Goal: Information Seeking & Learning: Learn about a topic

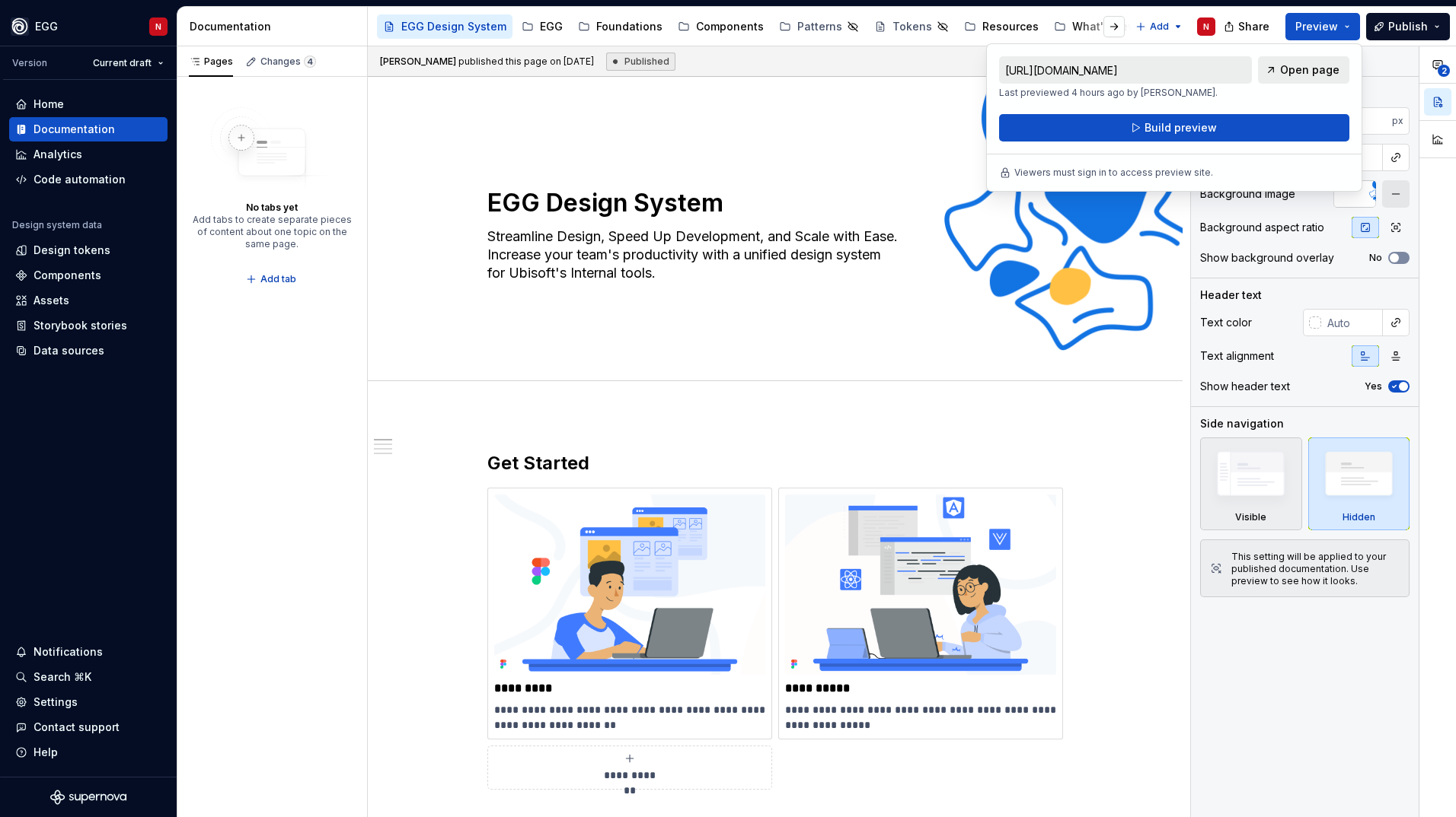
drag, startPoint x: 611, startPoint y: 29, endPoint x: 635, endPoint y: 44, distance: 28.3
click at [611, 29] on div "Foundations" at bounding box center [628, 27] width 66 height 15
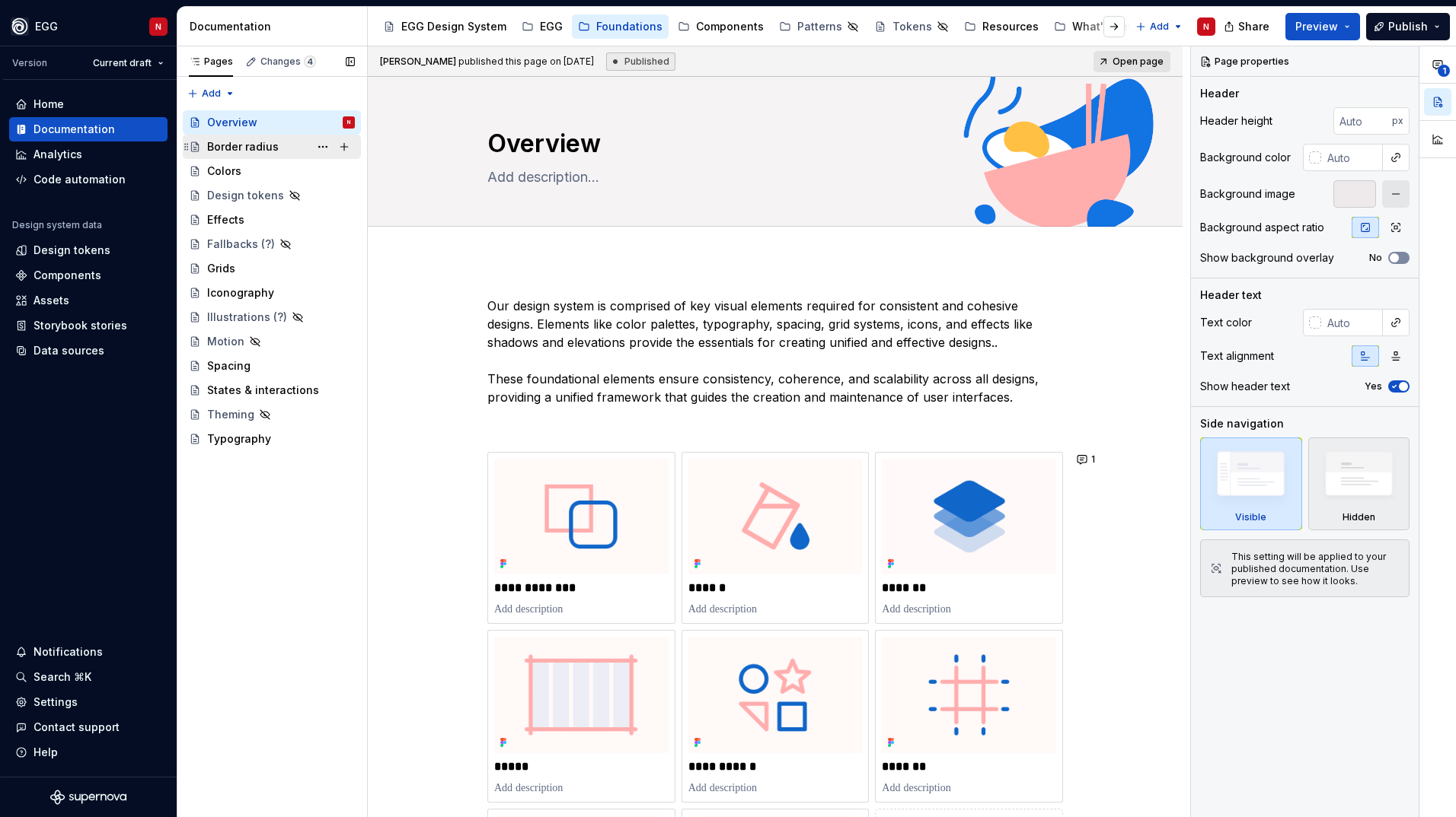
click at [231, 150] on div "Border radius" at bounding box center [243, 147] width 71 height 15
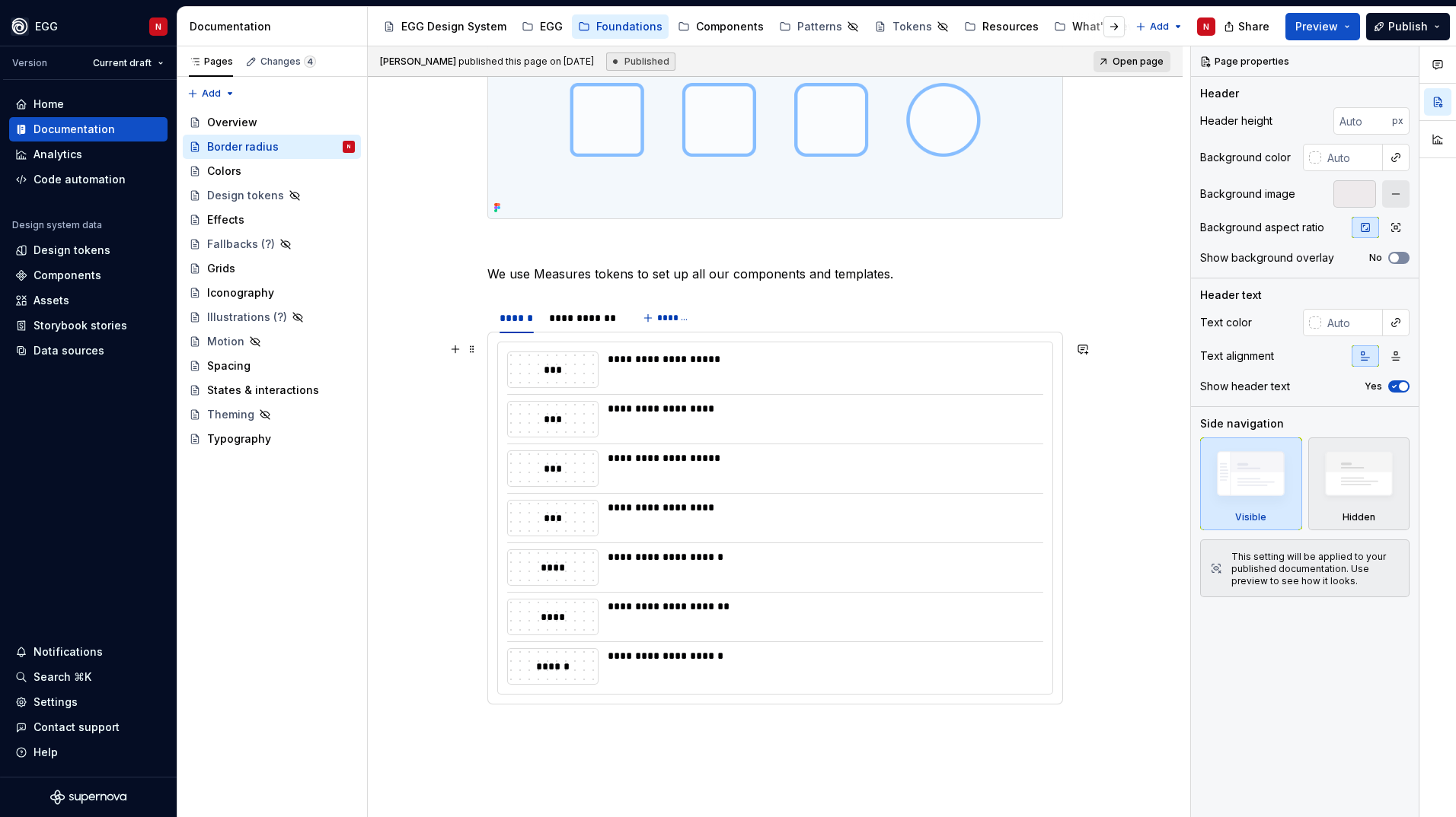
scroll to position [533, 0]
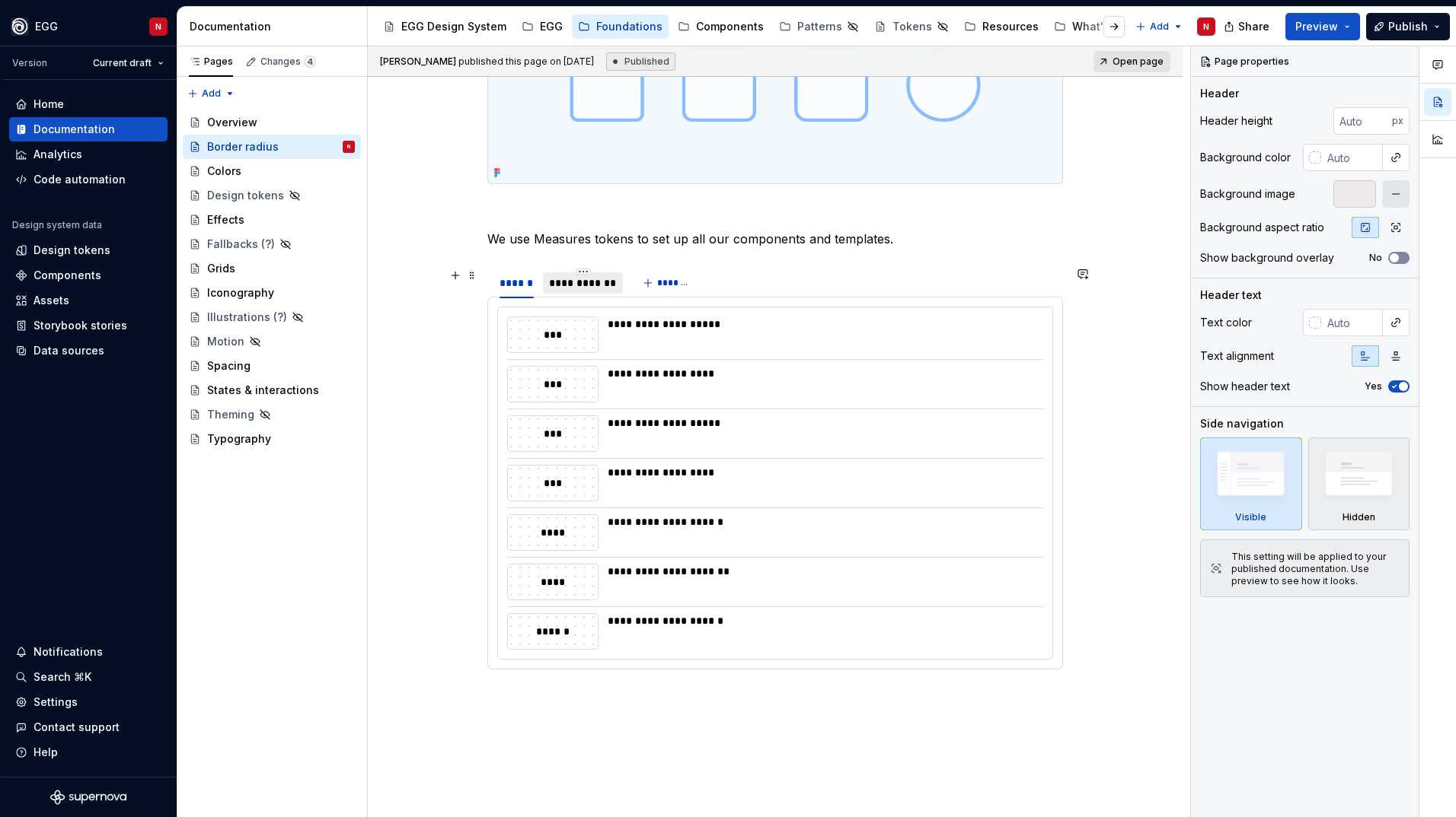
click at [602, 290] on div "**********" at bounding box center [583, 283] width 67 height 15
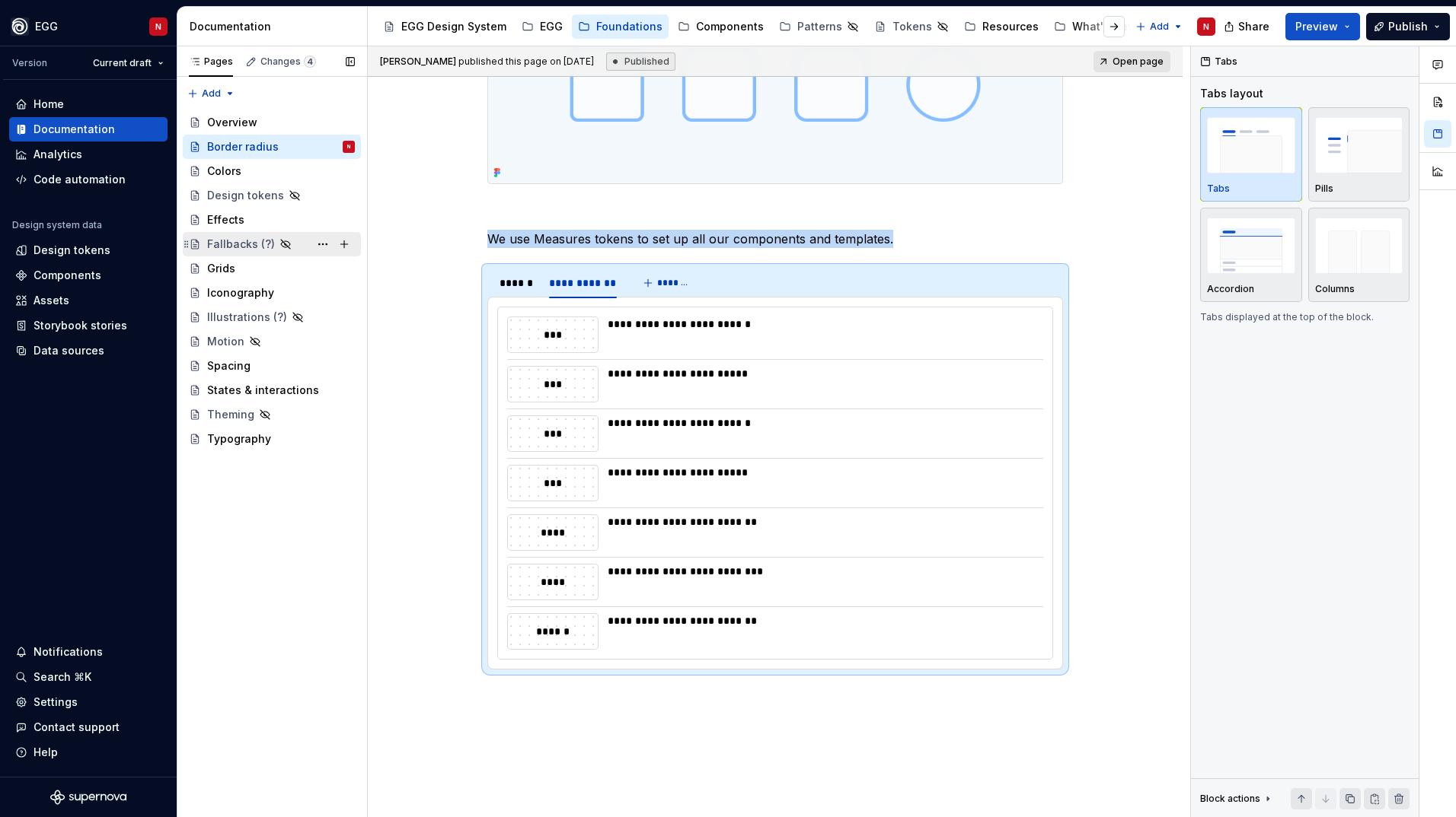
click at [238, 239] on div "Fallbacks (?)" at bounding box center [240, 245] width 67 height 15
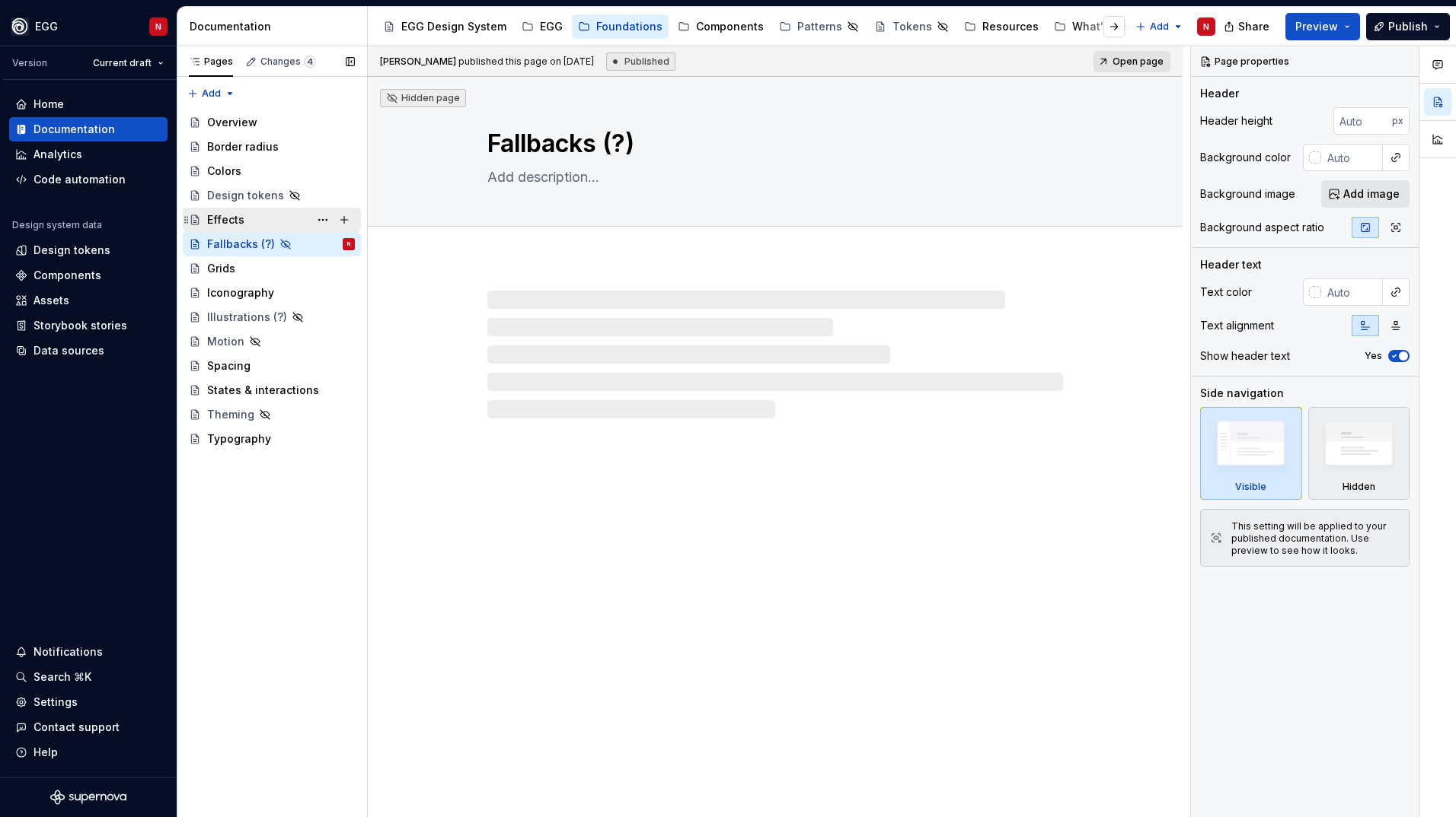
click at [233, 217] on div "Effects" at bounding box center [225, 220] width 37 height 15
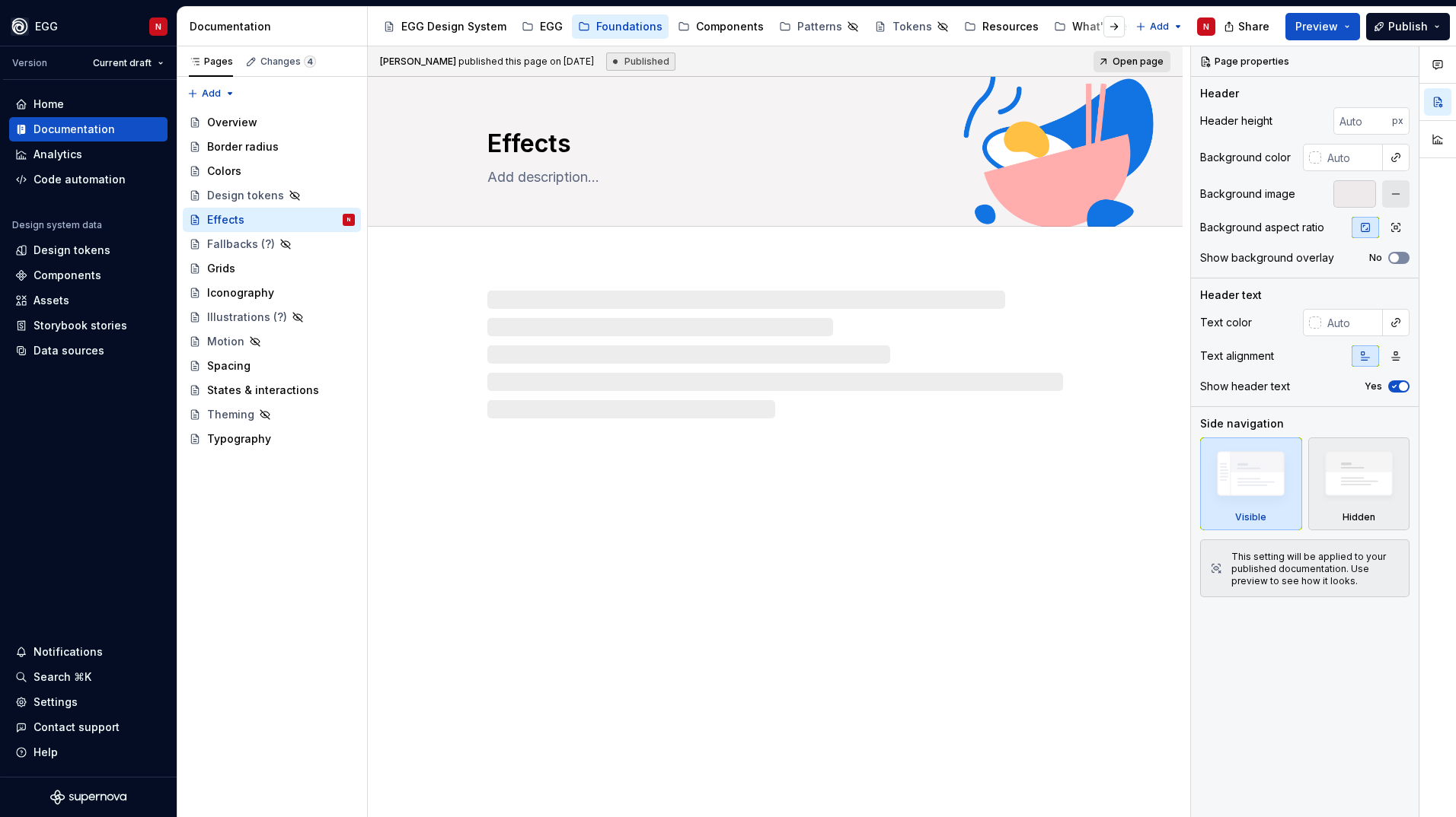
click at [1301, 27] on span "Preview" at bounding box center [1317, 27] width 43 height 15
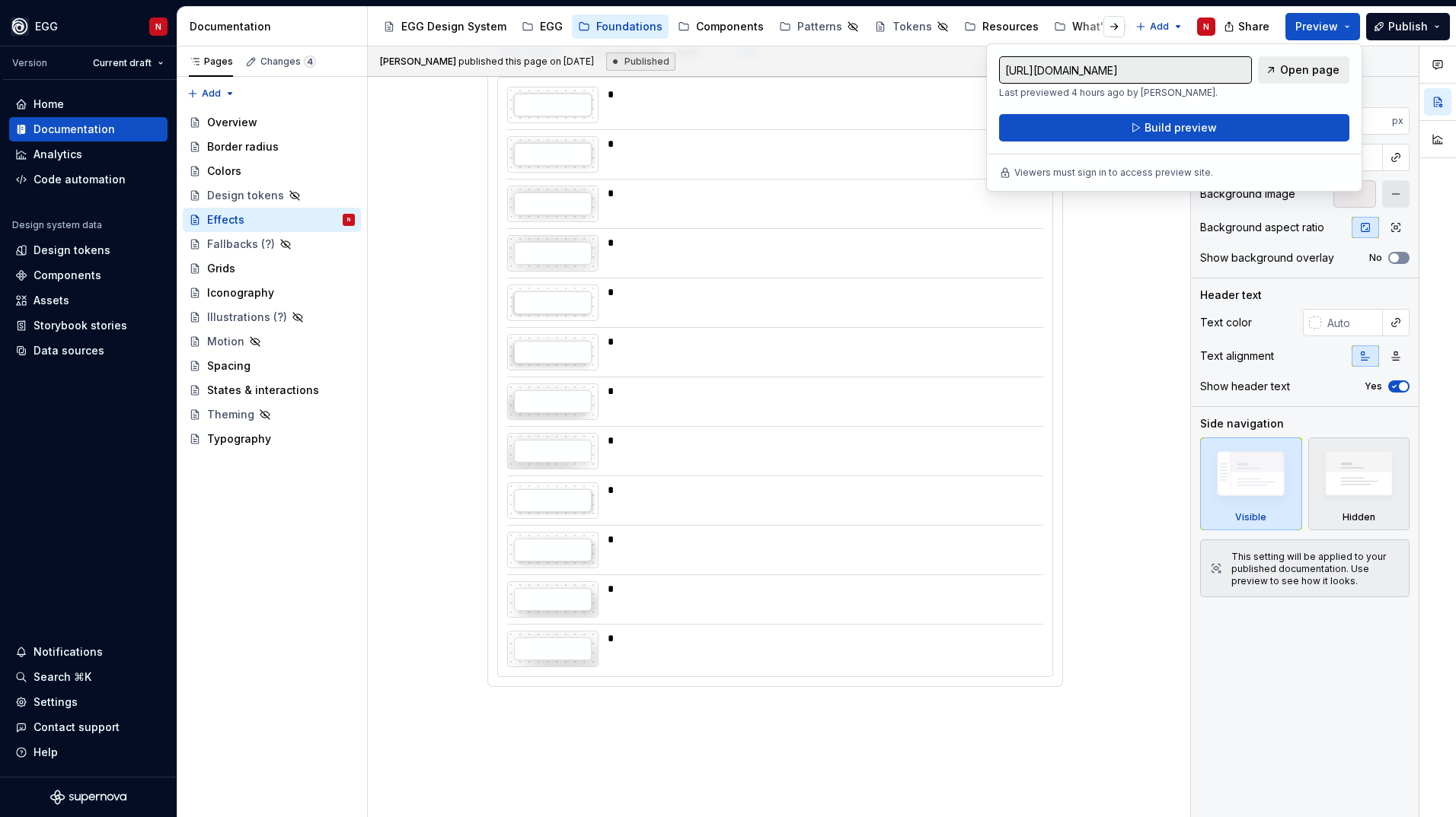
scroll to position [837, 0]
type textarea "*"
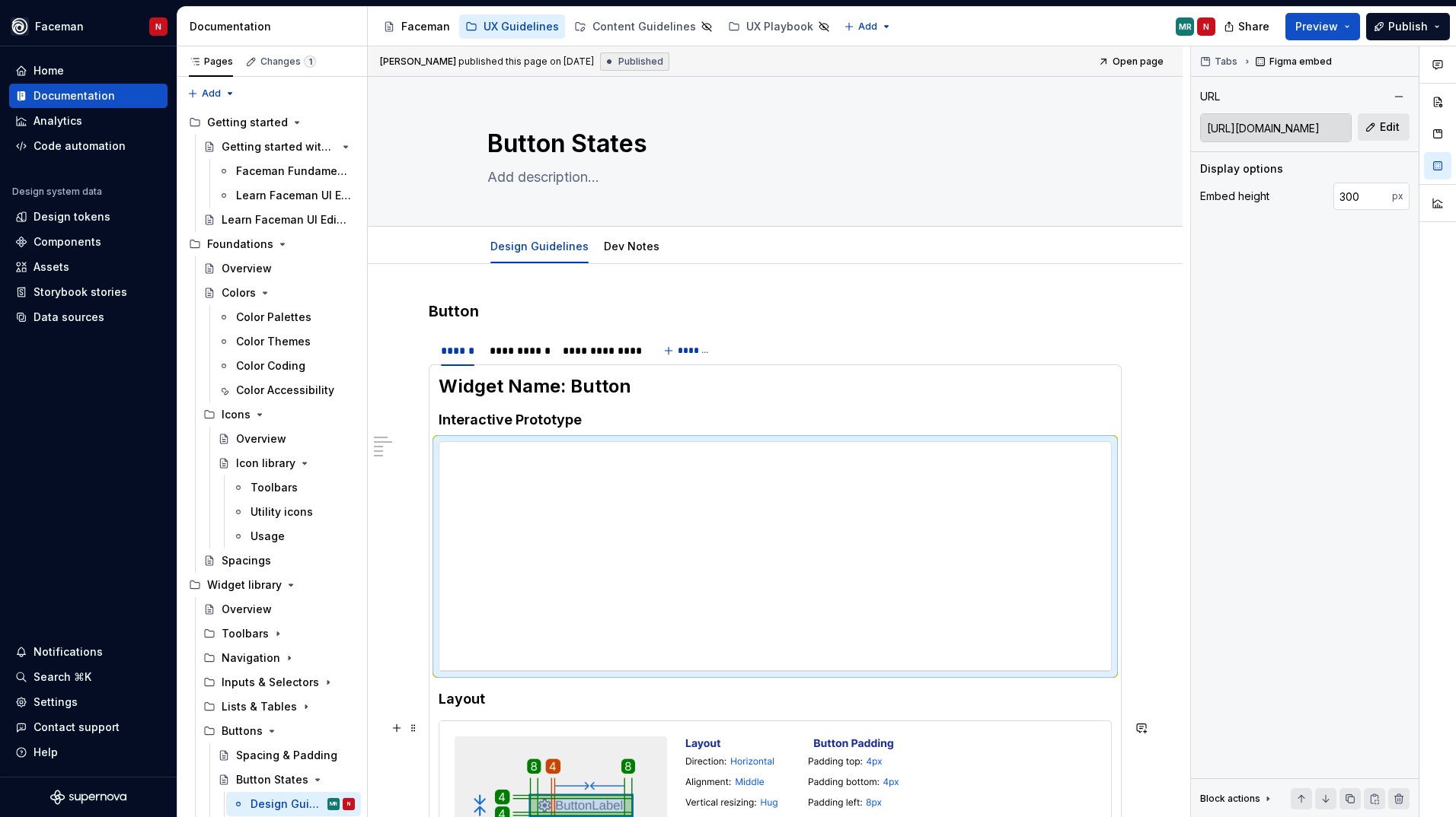
scroll to position [198, 0]
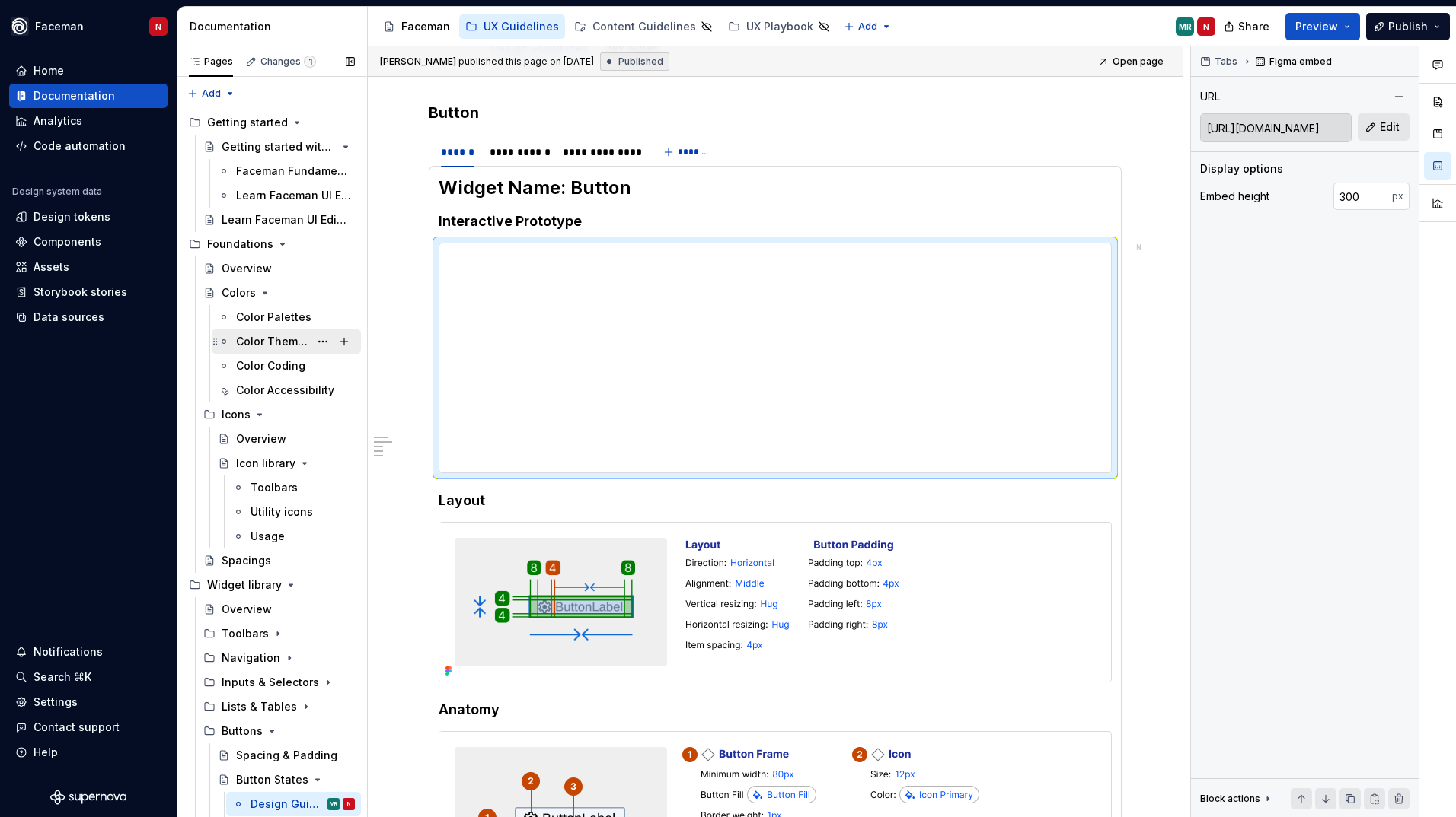
click at [260, 333] on div "Color Themes" at bounding box center [295, 342] width 119 height 22
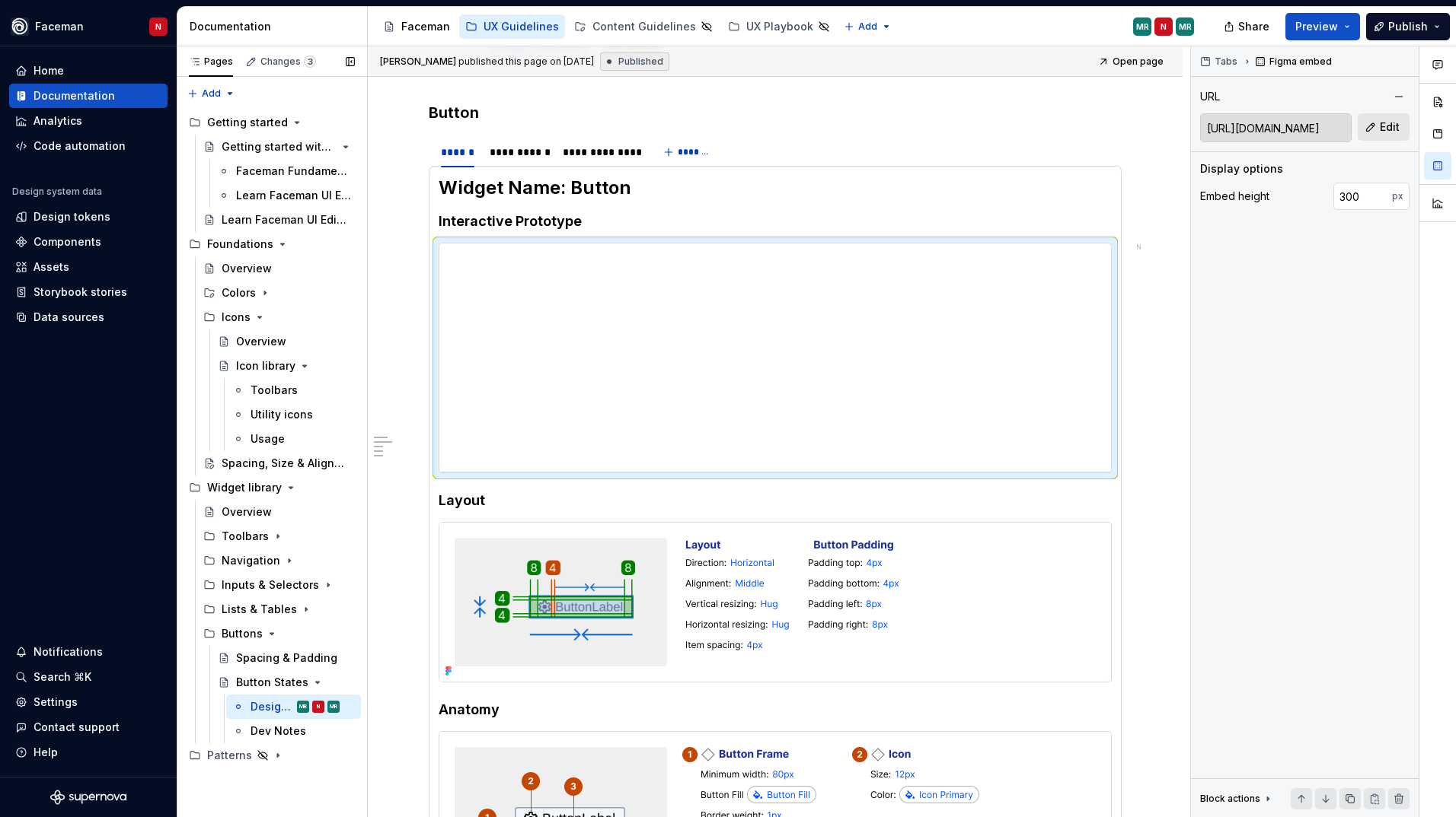
type textarea "*"
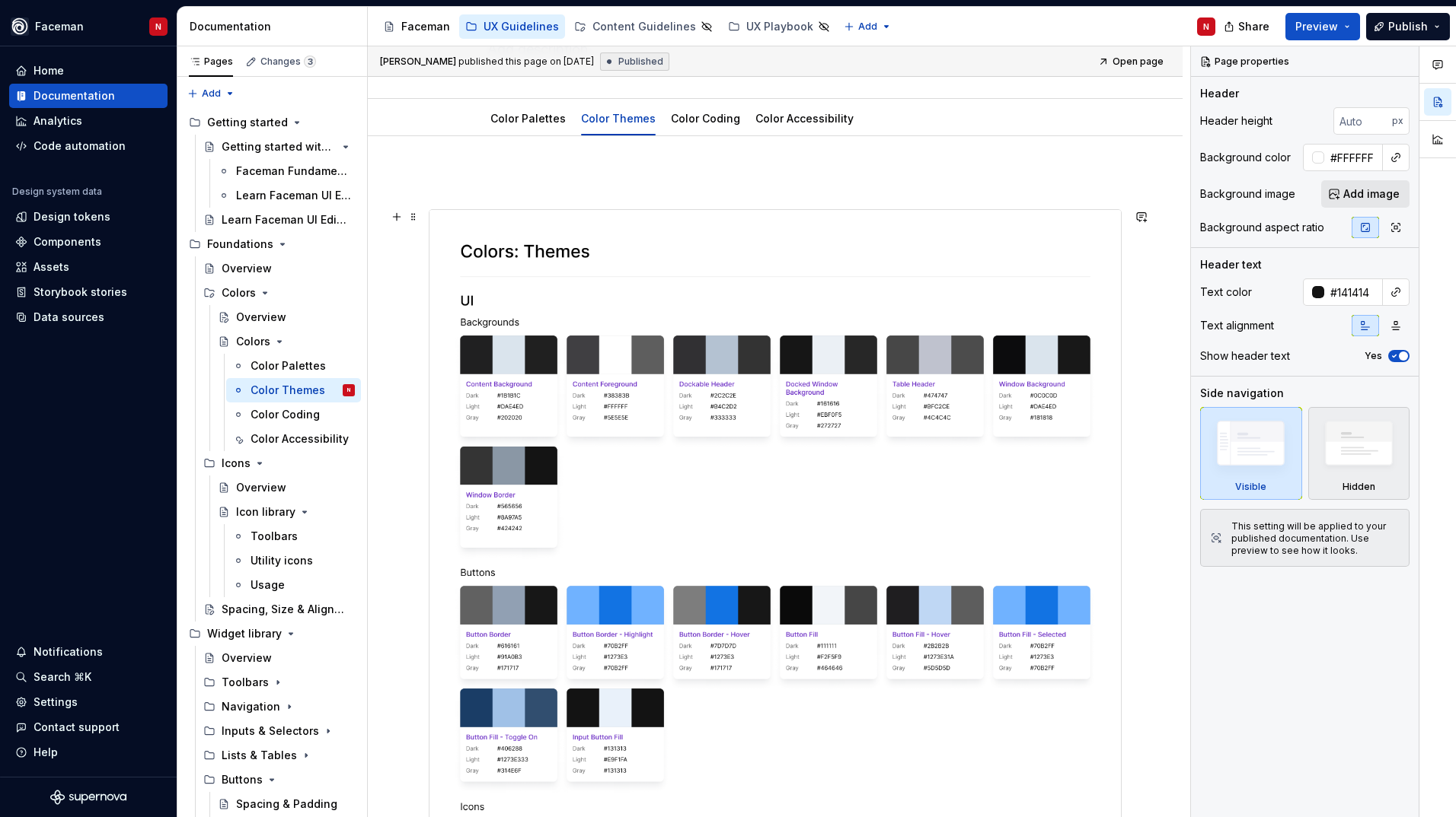
scroll to position [153, 0]
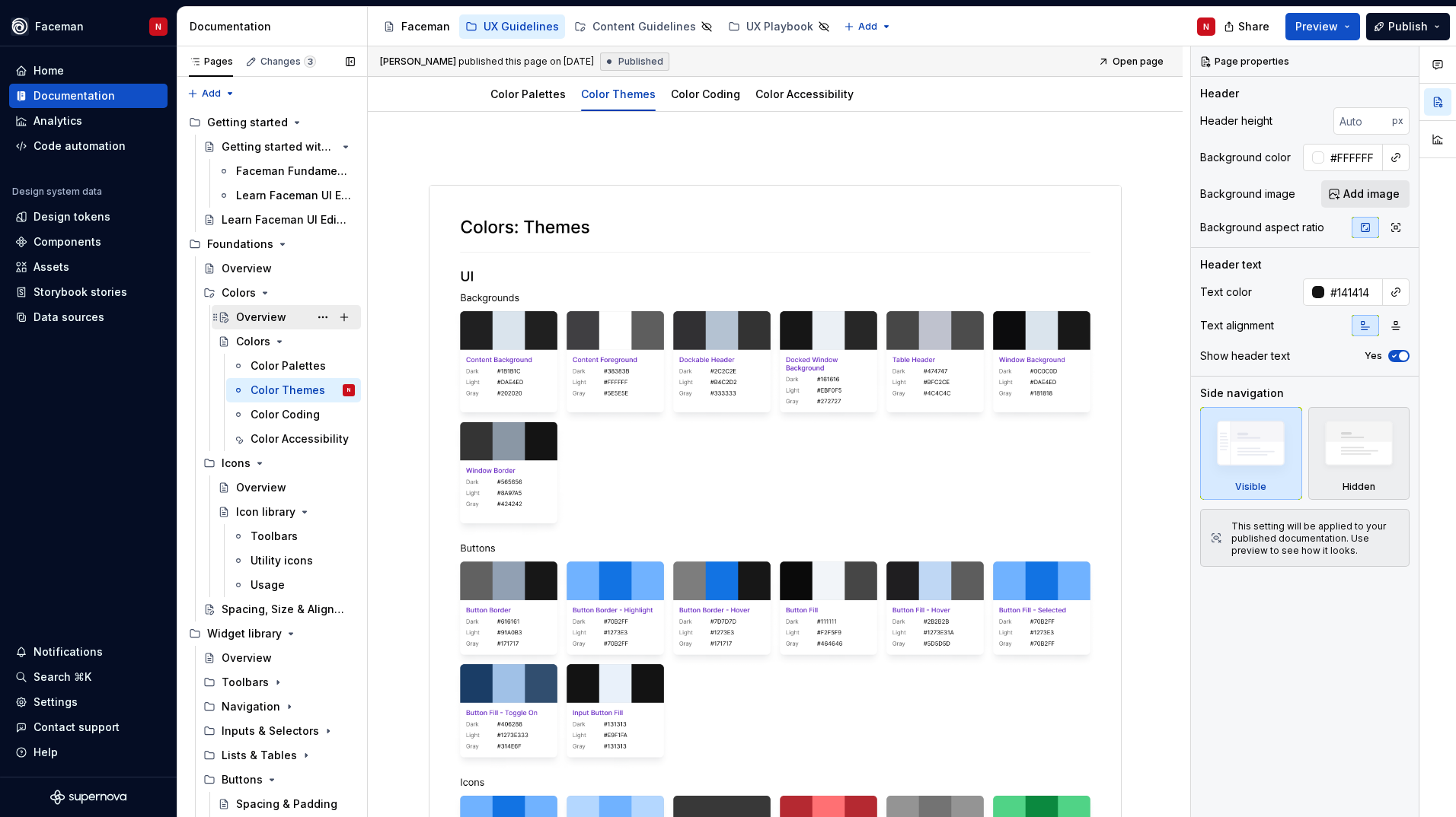
click at [247, 323] on div "Overview" at bounding box center [261, 318] width 50 height 15
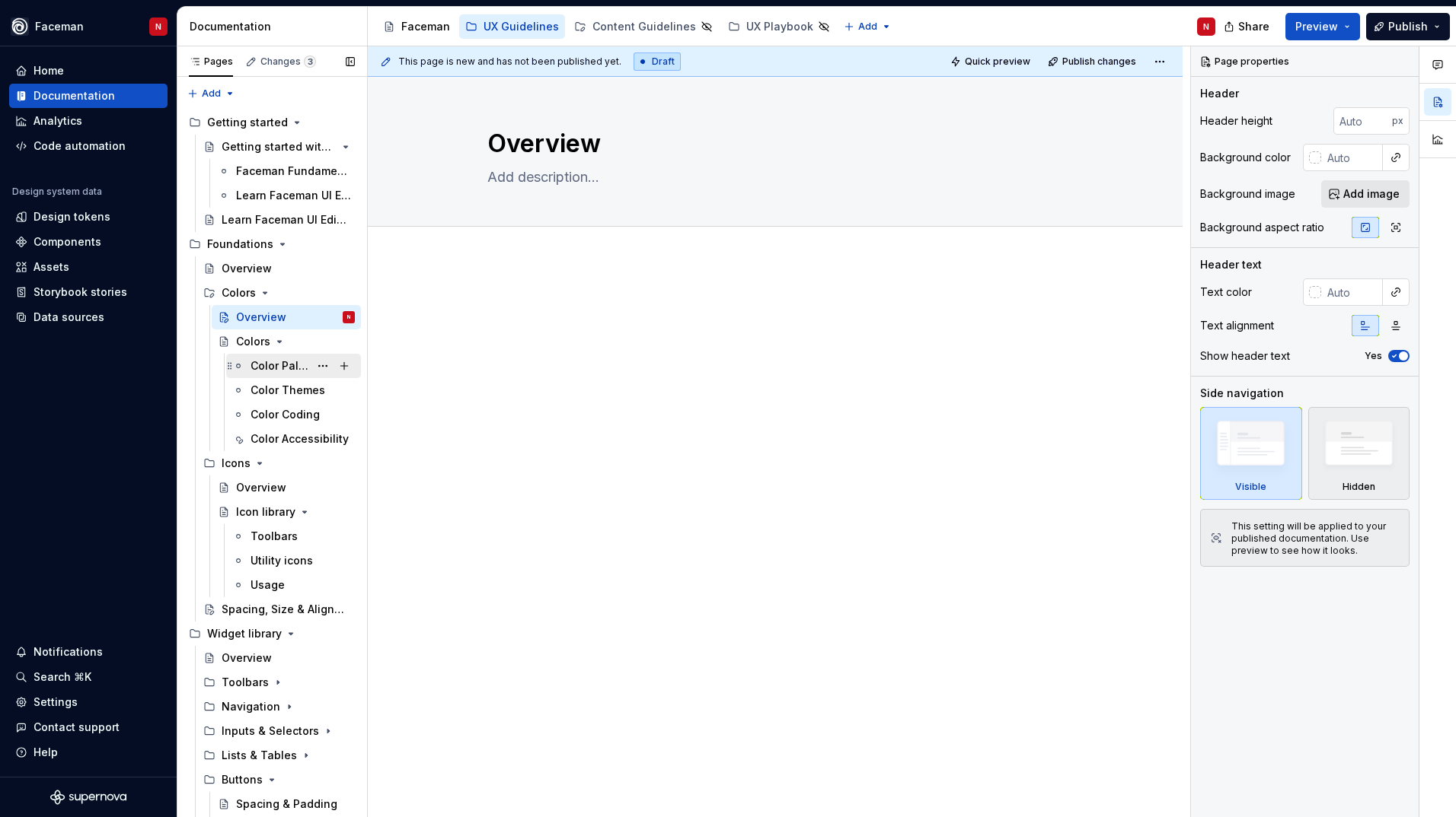
click at [286, 362] on div "Color Palettes" at bounding box center [280, 366] width 59 height 15
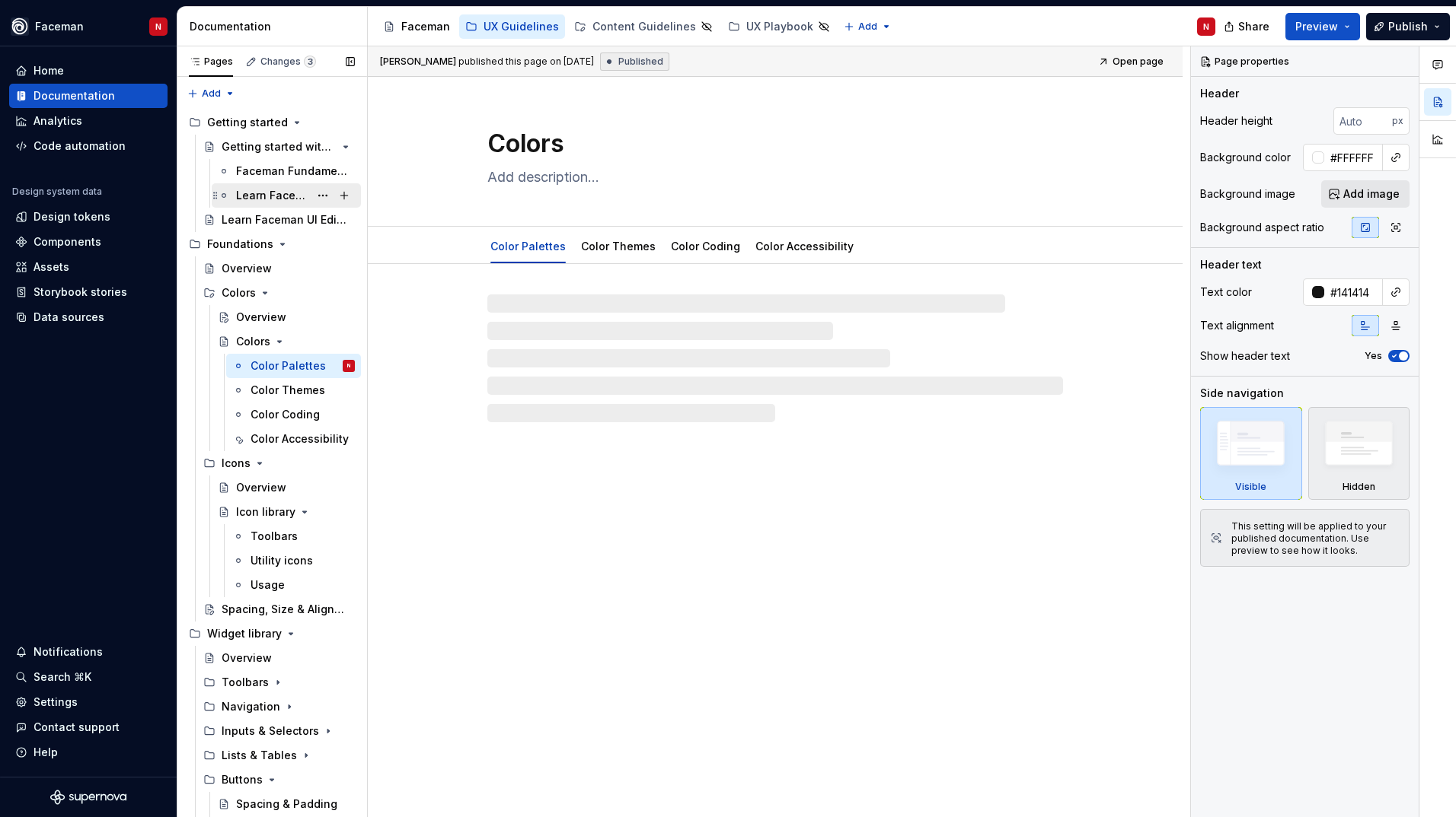
click at [243, 201] on div "Learn Faceman UI Editor" at bounding box center [273, 196] width 73 height 15
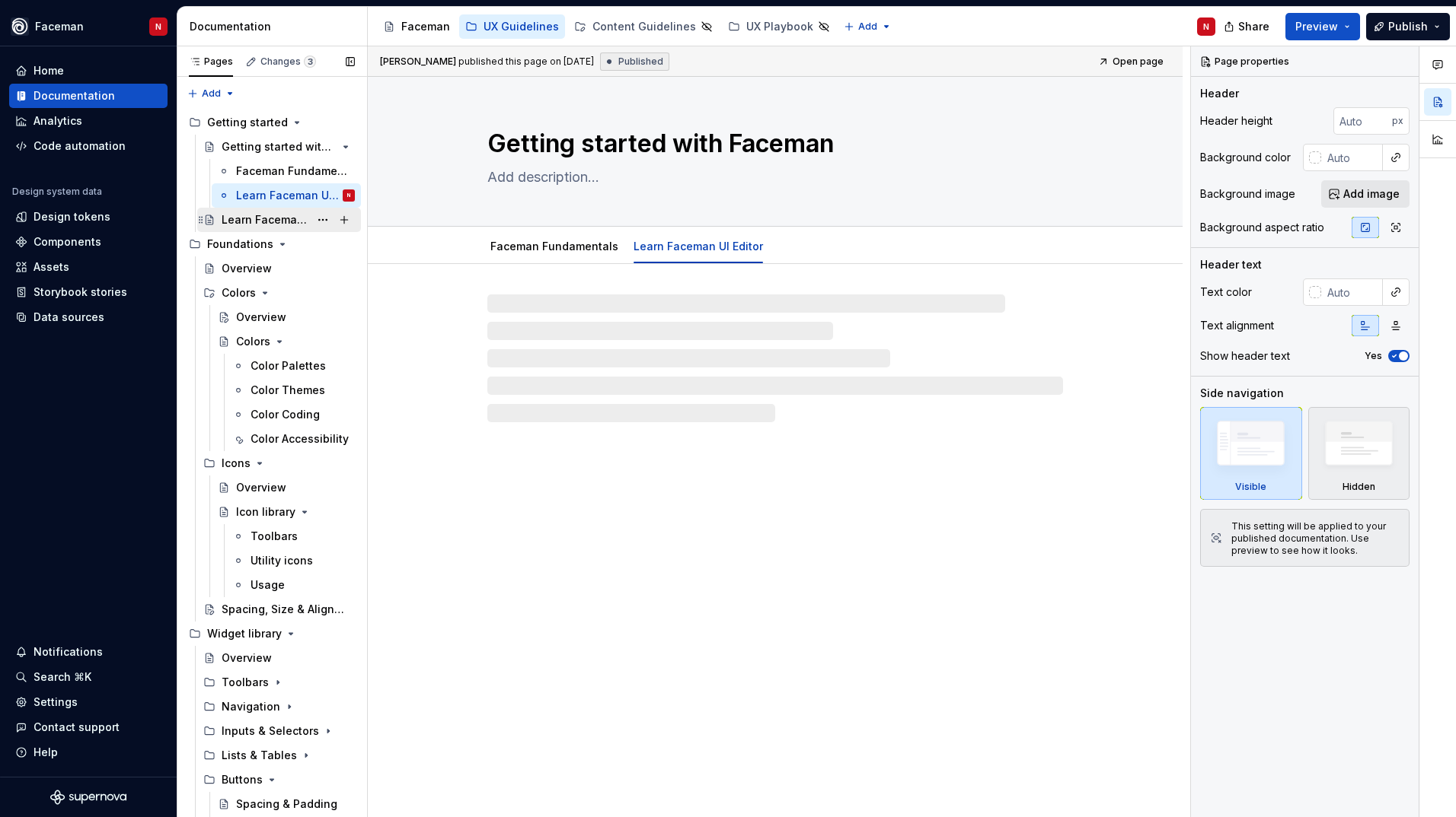
click at [243, 216] on div "Learn Faceman UI Editor" at bounding box center [265, 220] width 88 height 15
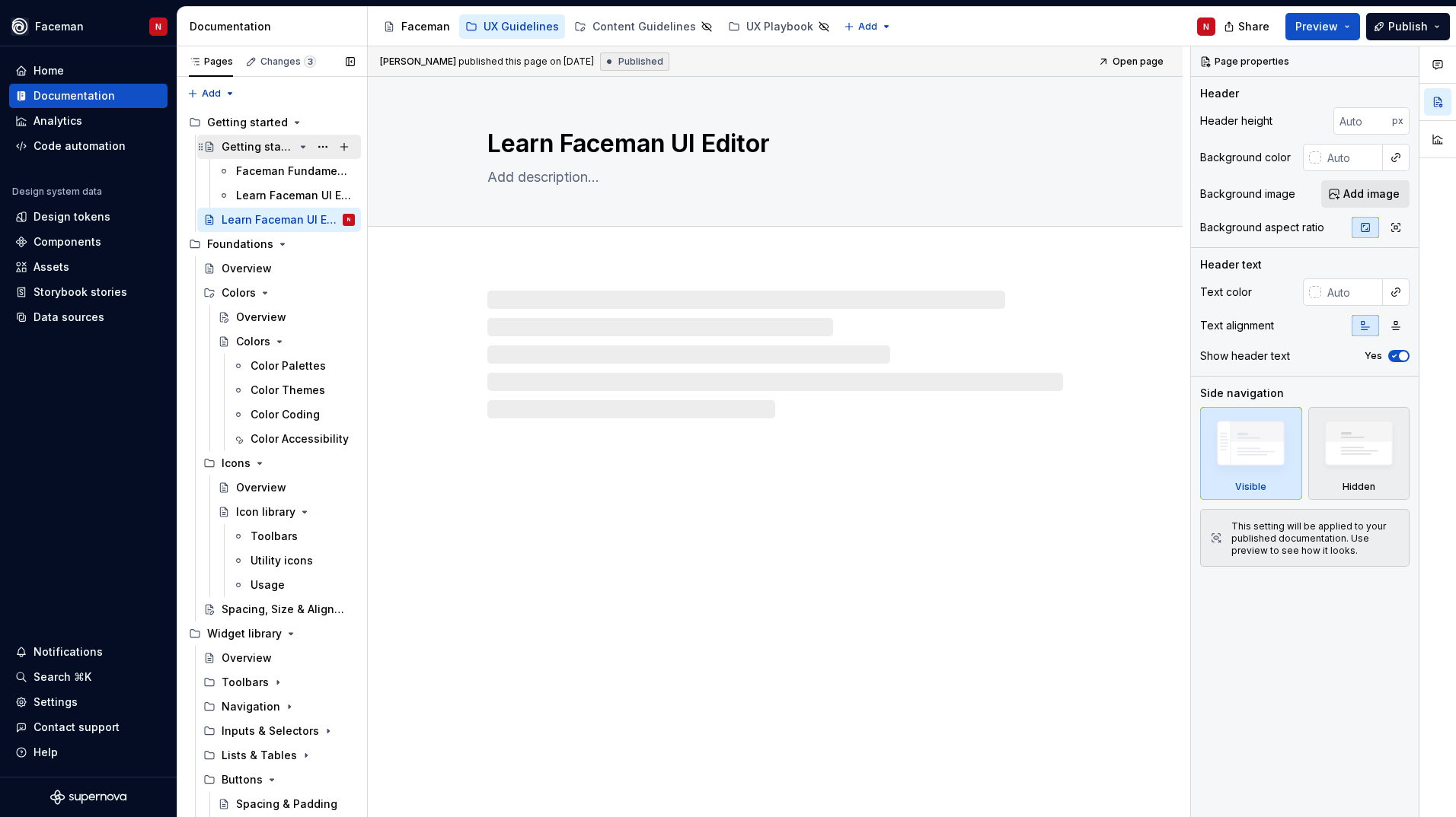
click at [242, 146] on div "Getting started with Faceman" at bounding box center [257, 147] width 72 height 15
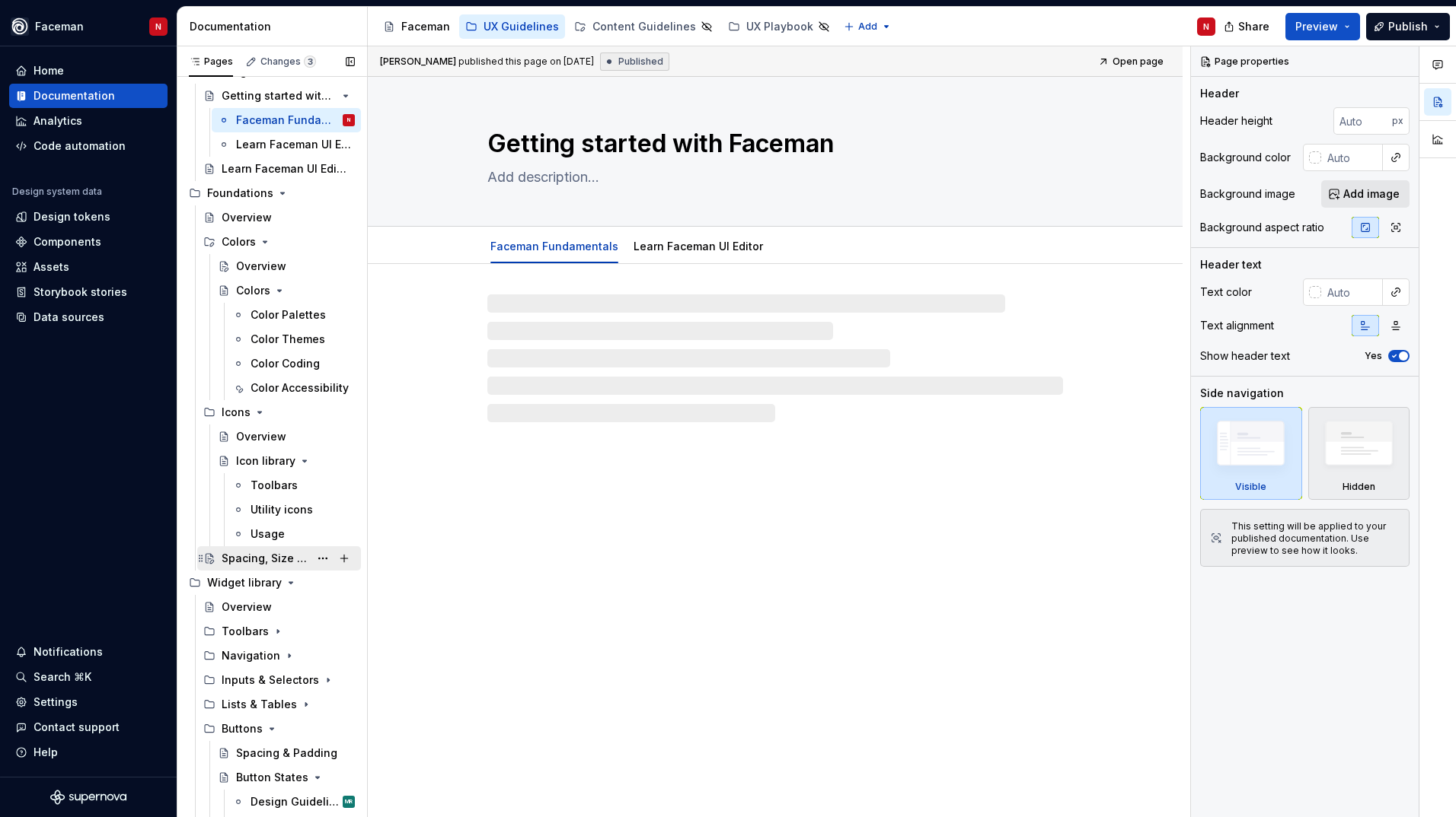
scroll to position [93, 0]
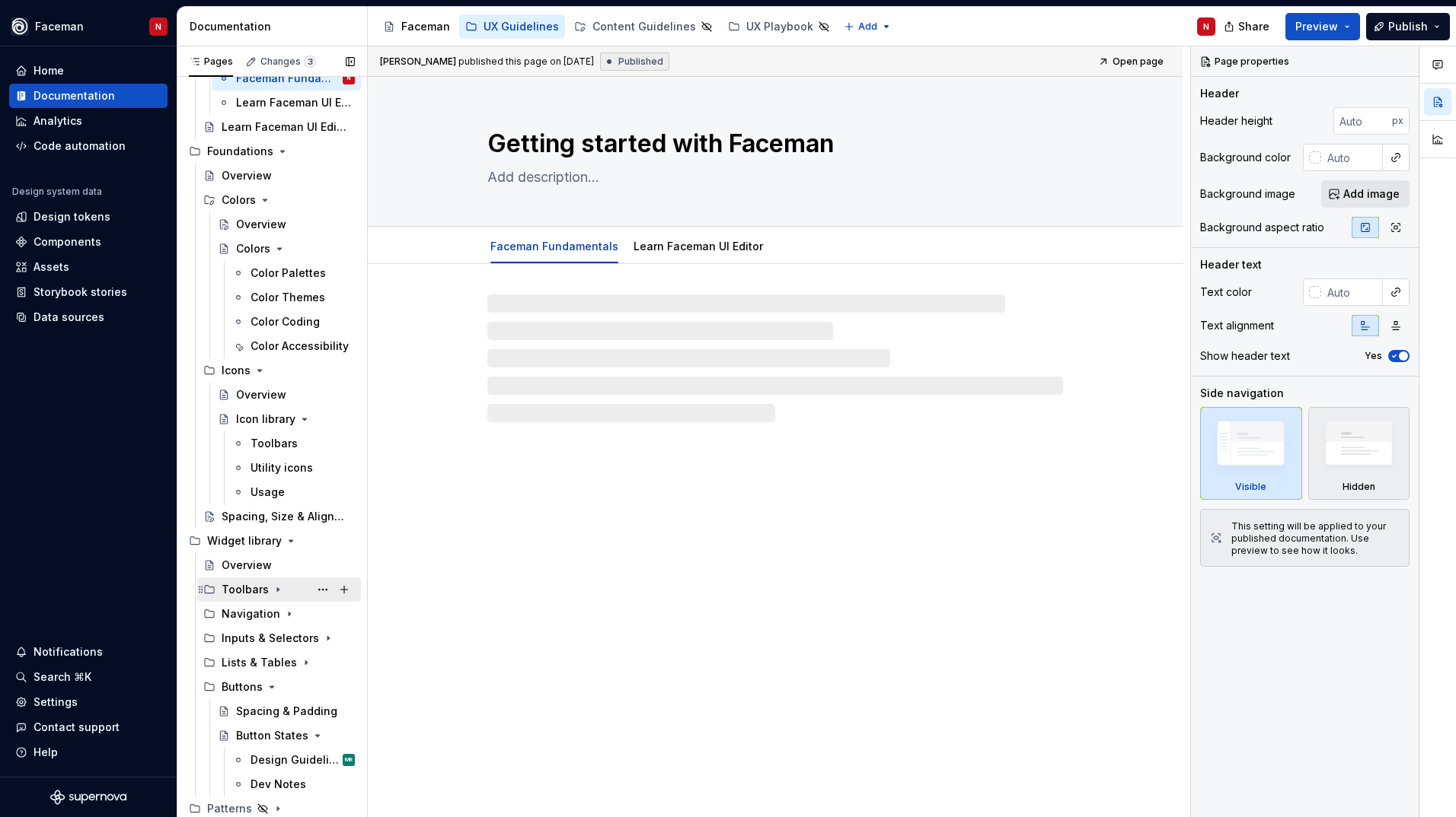
click at [240, 586] on div "Toolbars" at bounding box center [245, 590] width 47 height 15
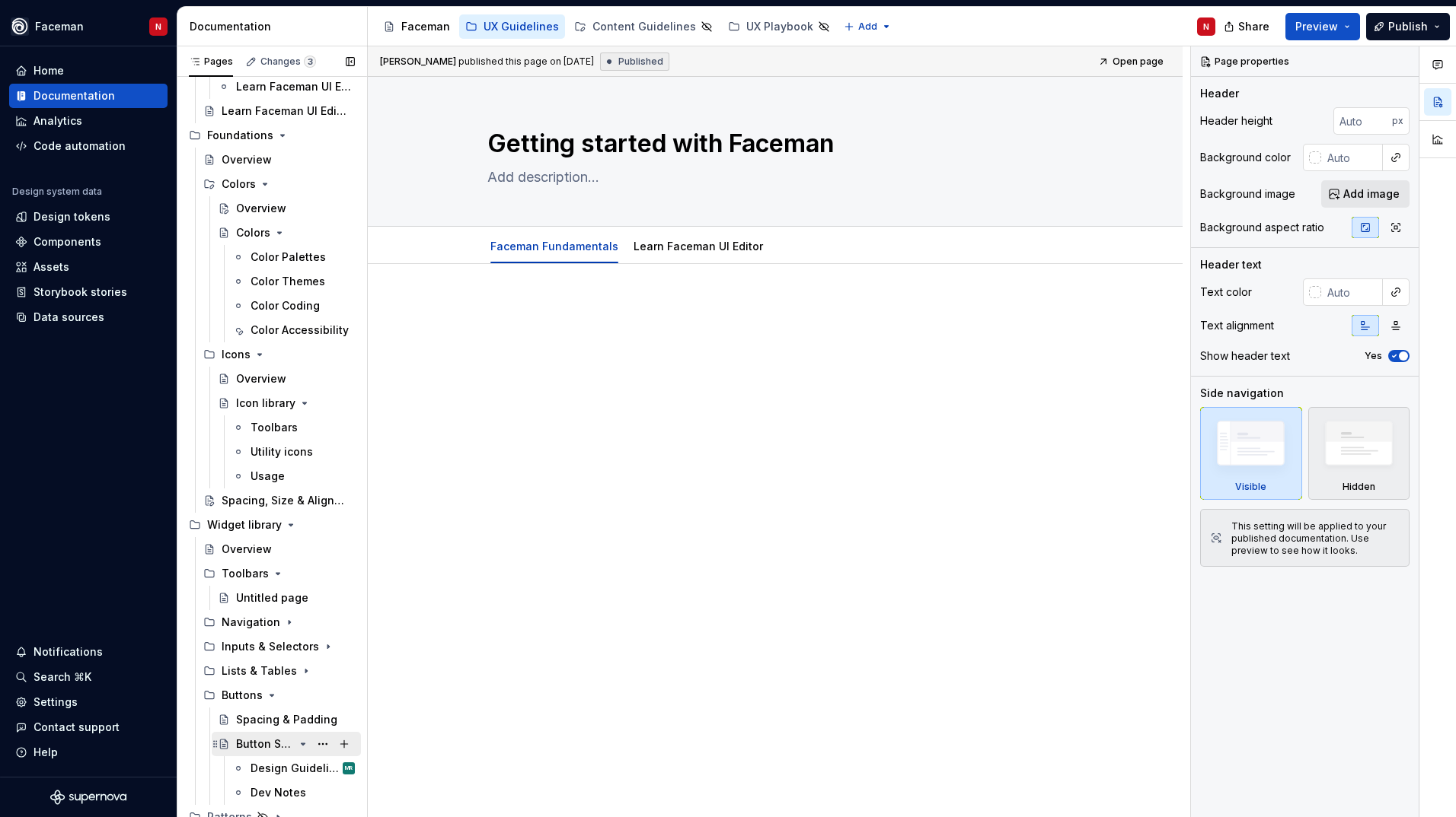
scroll to position [117, 0]
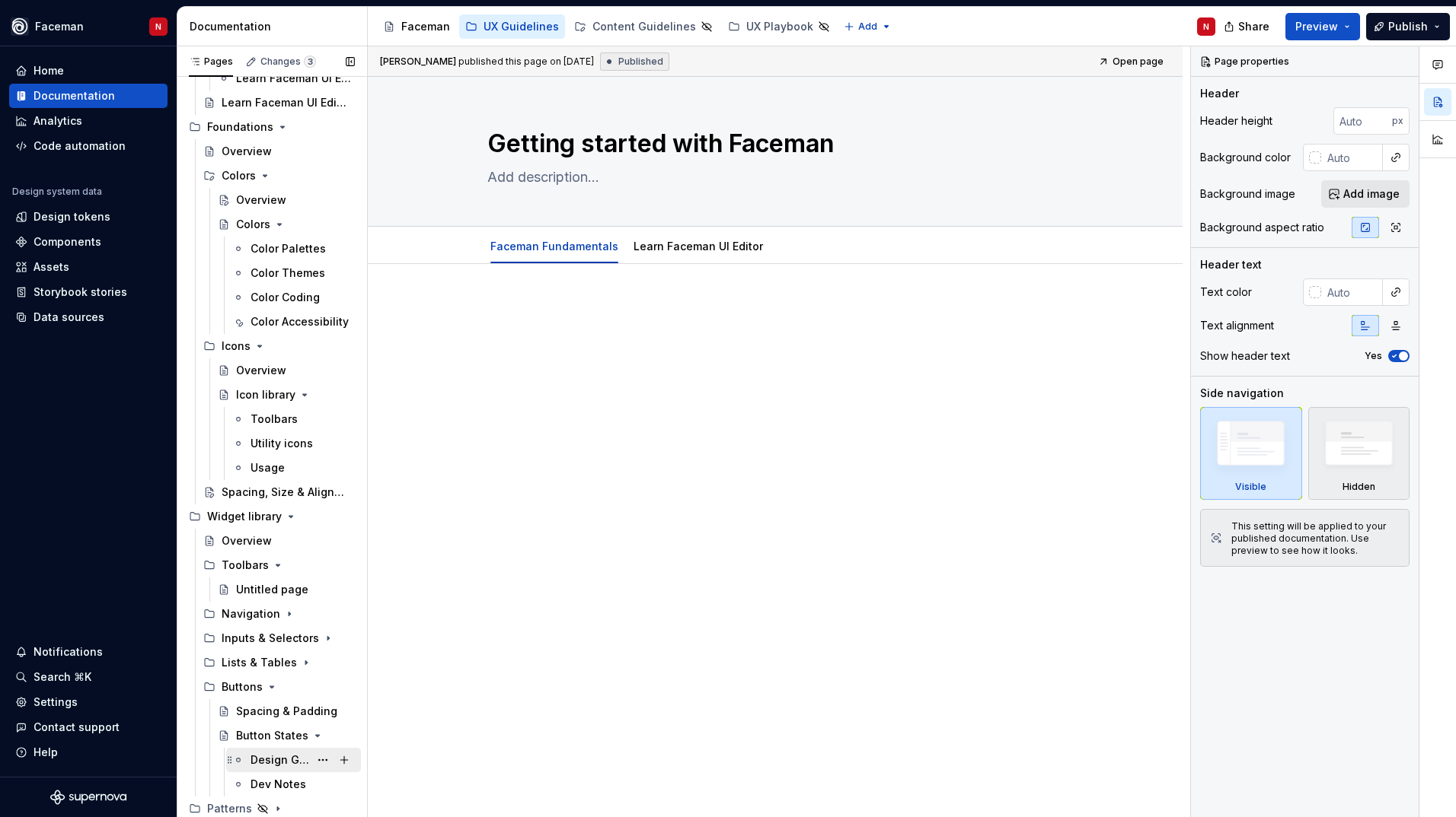
click at [263, 769] on div "Design Guidelines MR" at bounding box center [302, 760] width 105 height 22
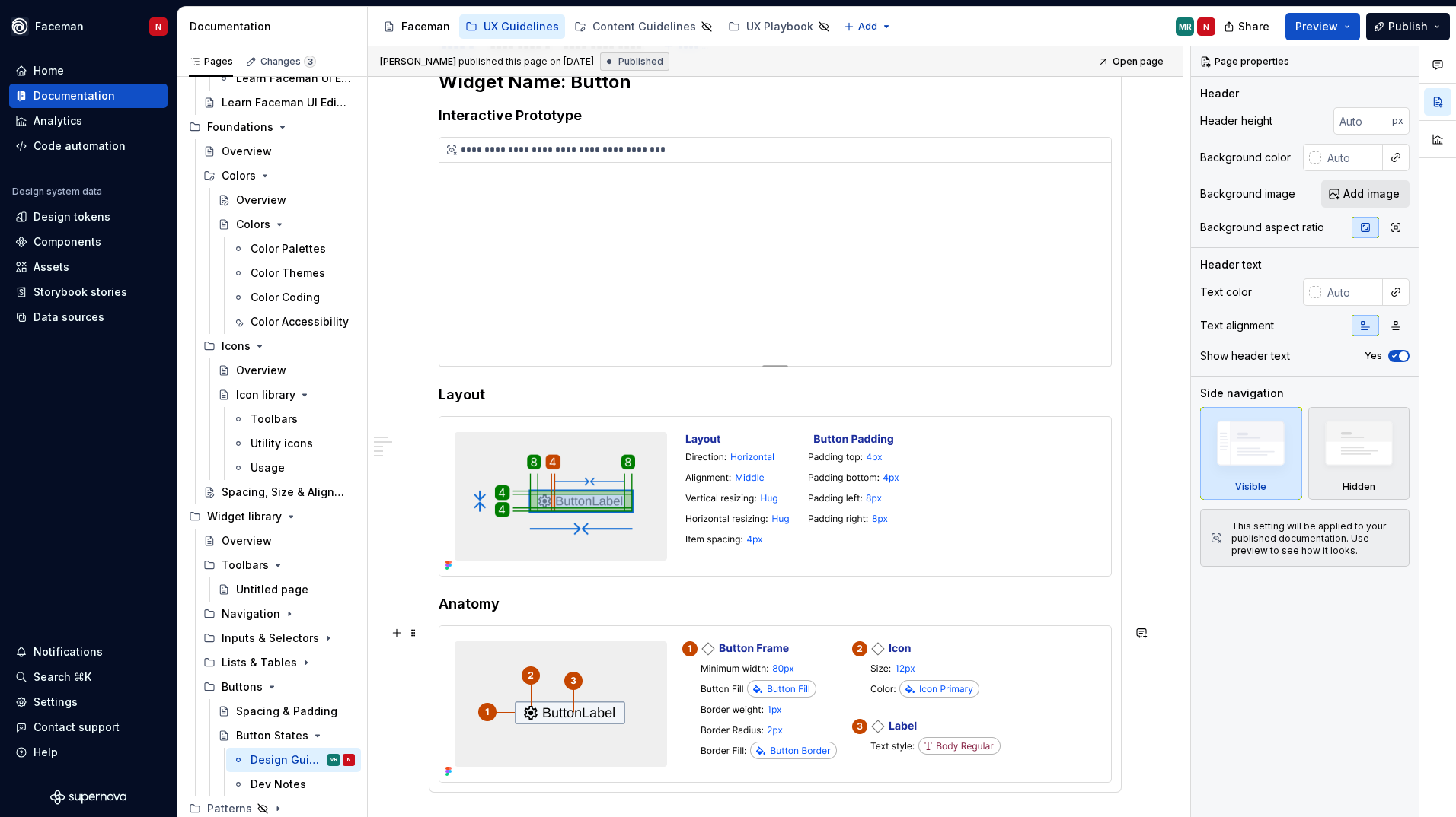
scroll to position [533, 0]
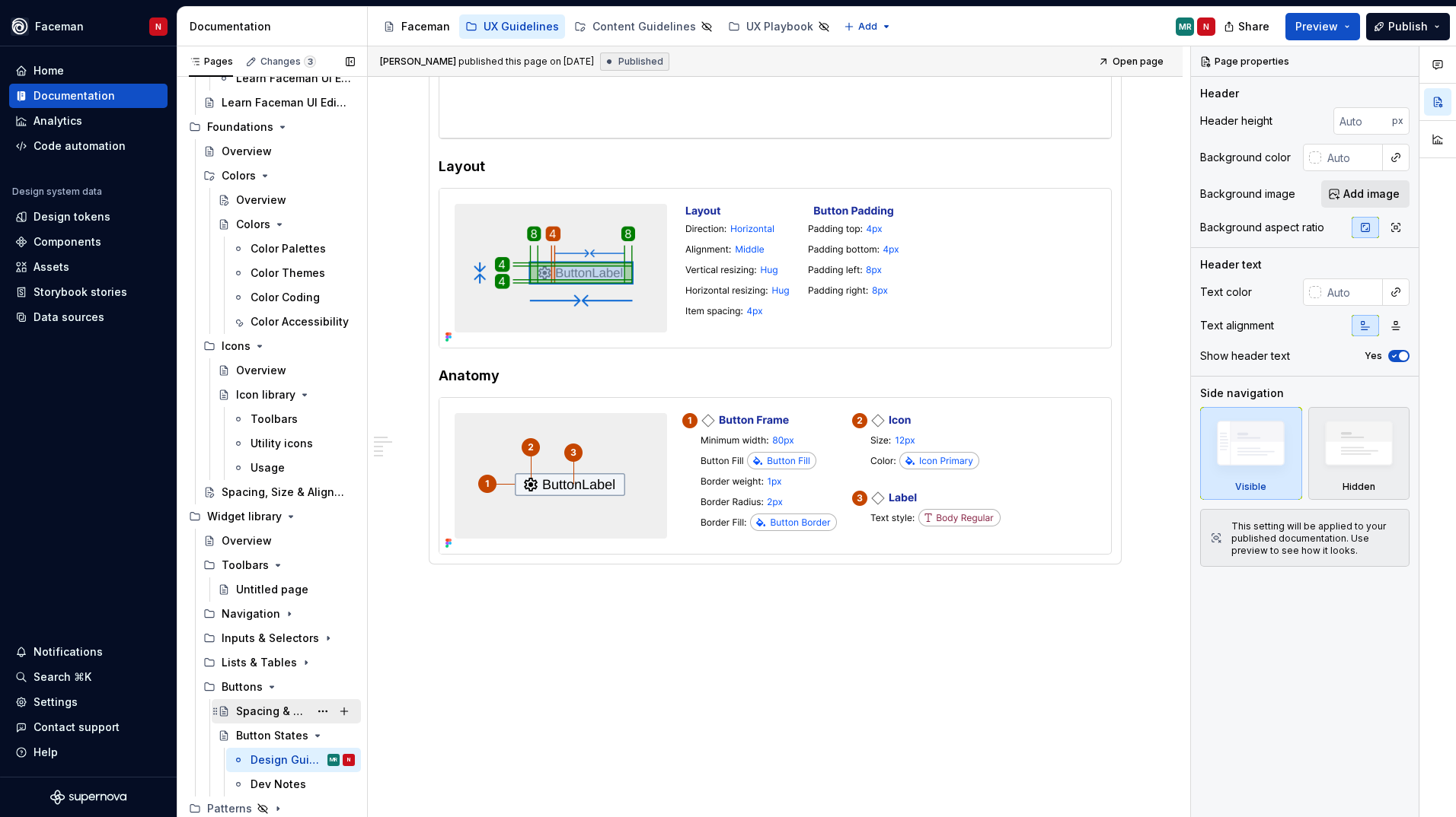
click at [269, 712] on div "Spacing & Padding" at bounding box center [273, 712] width 73 height 15
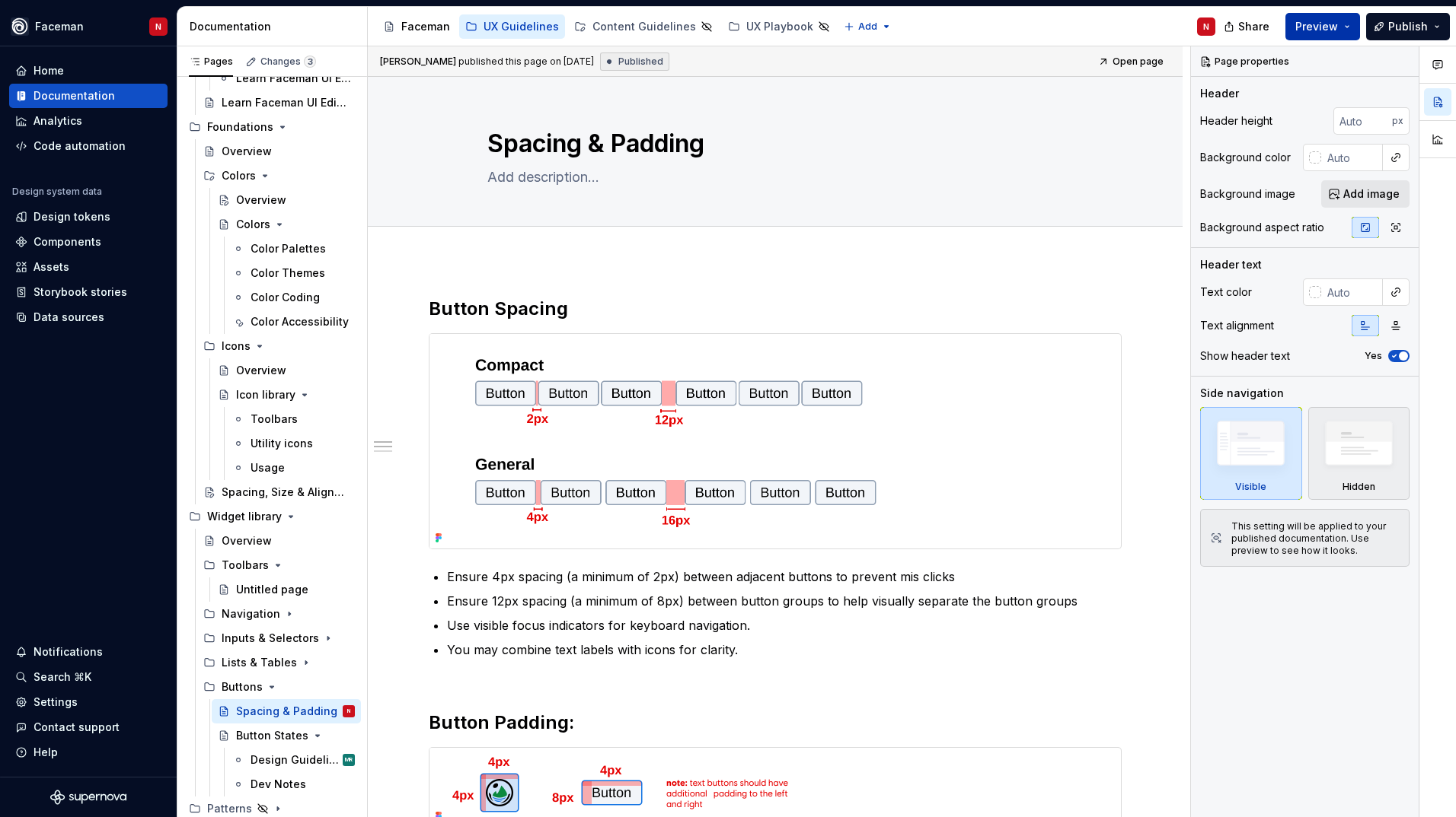
click at [1318, 32] on span "Preview" at bounding box center [1317, 27] width 43 height 15
click at [1103, 9] on div "Accessibility guide for tree Page tree. Navigate the tree with the arrow keys. …" at bounding box center [797, 26] width 859 height 39
click at [1396, 24] on span "Publish" at bounding box center [1407, 27] width 40 height 15
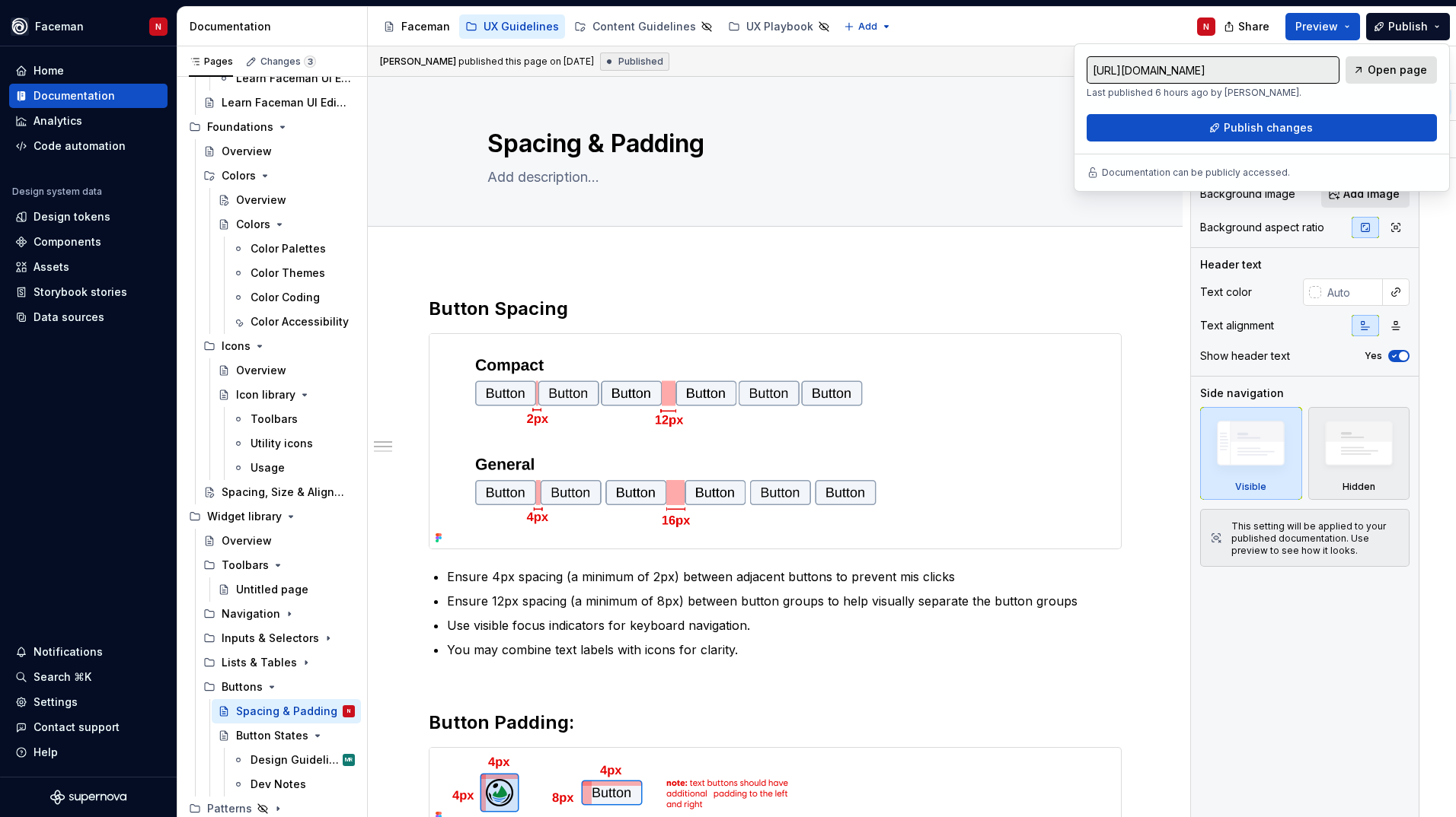
drag, startPoint x: 1396, startPoint y: 24, endPoint x: 1382, endPoint y: 67, distance: 45.2
click at [1382, 67] on span "Open page" at bounding box center [1397, 70] width 60 height 15
type textarea "*"
click at [66, 218] on div "Design tokens" at bounding box center [71, 217] width 77 height 15
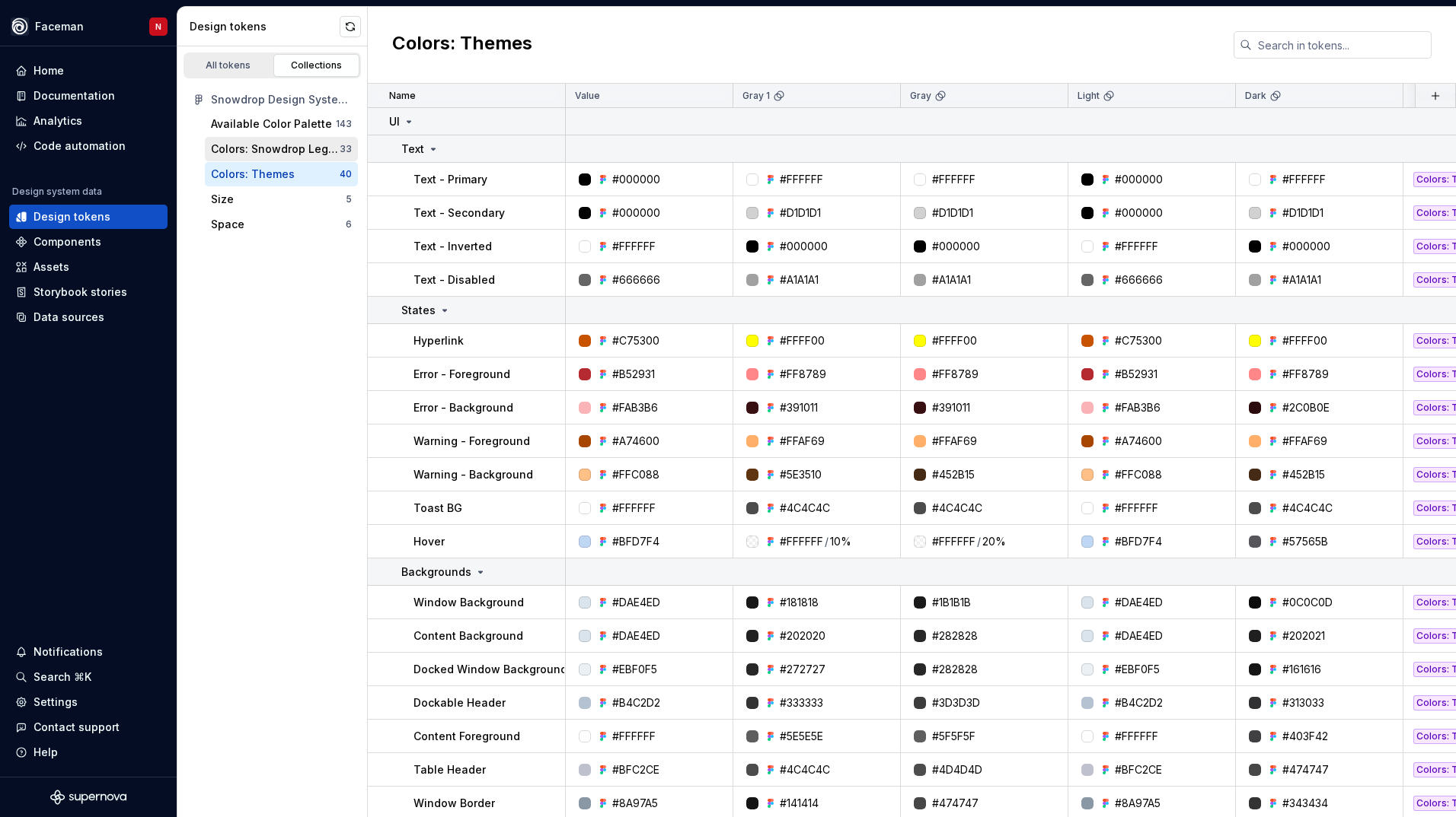
click at [281, 152] on div "Colors: Snowdrop Legacy" at bounding box center [275, 149] width 129 height 15
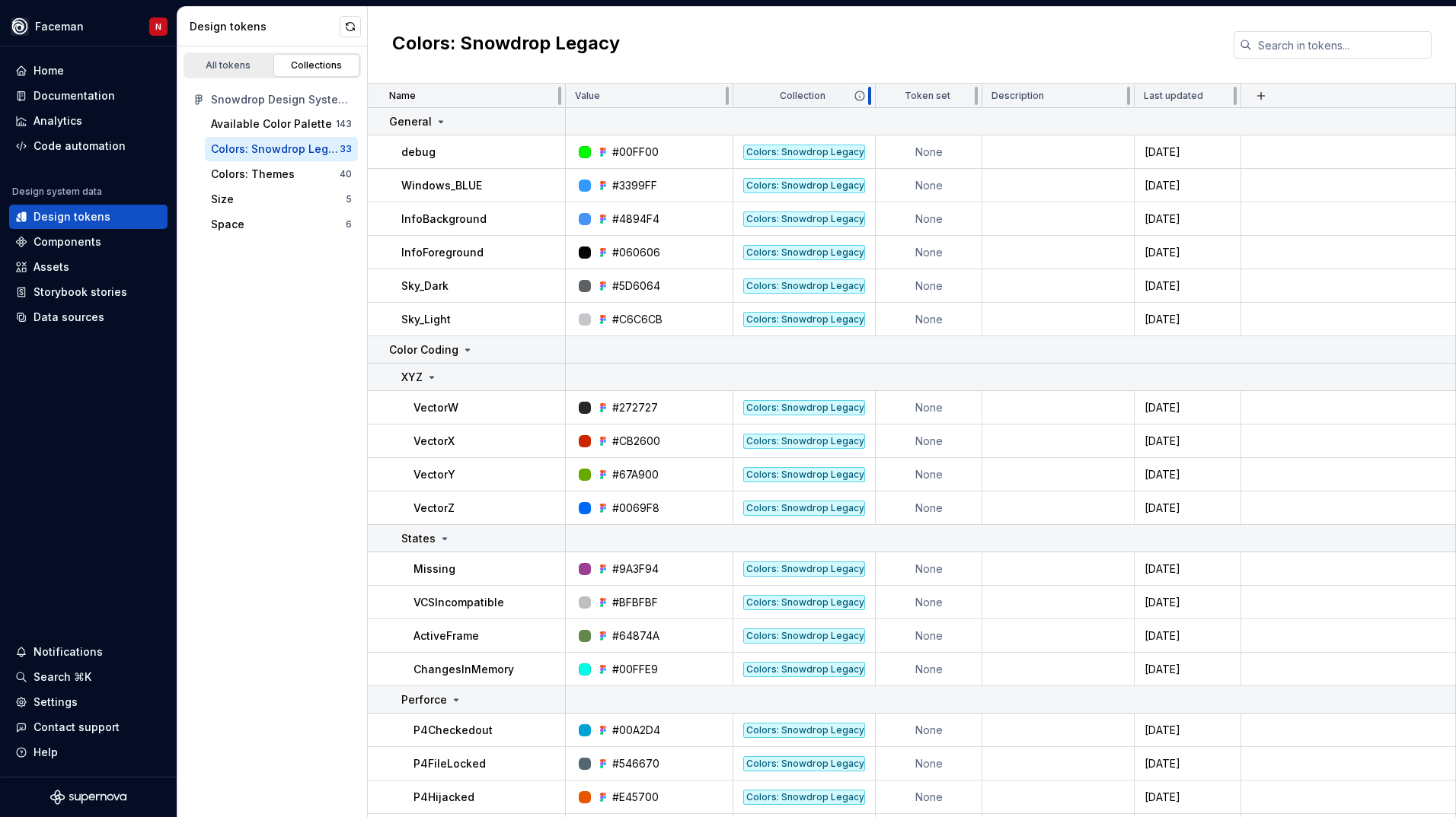
drag, startPoint x: 801, startPoint y: 101, endPoint x: 868, endPoint y: 99, distance: 67.0
click at [868, 99] on div at bounding box center [869, 95] width 12 height 24
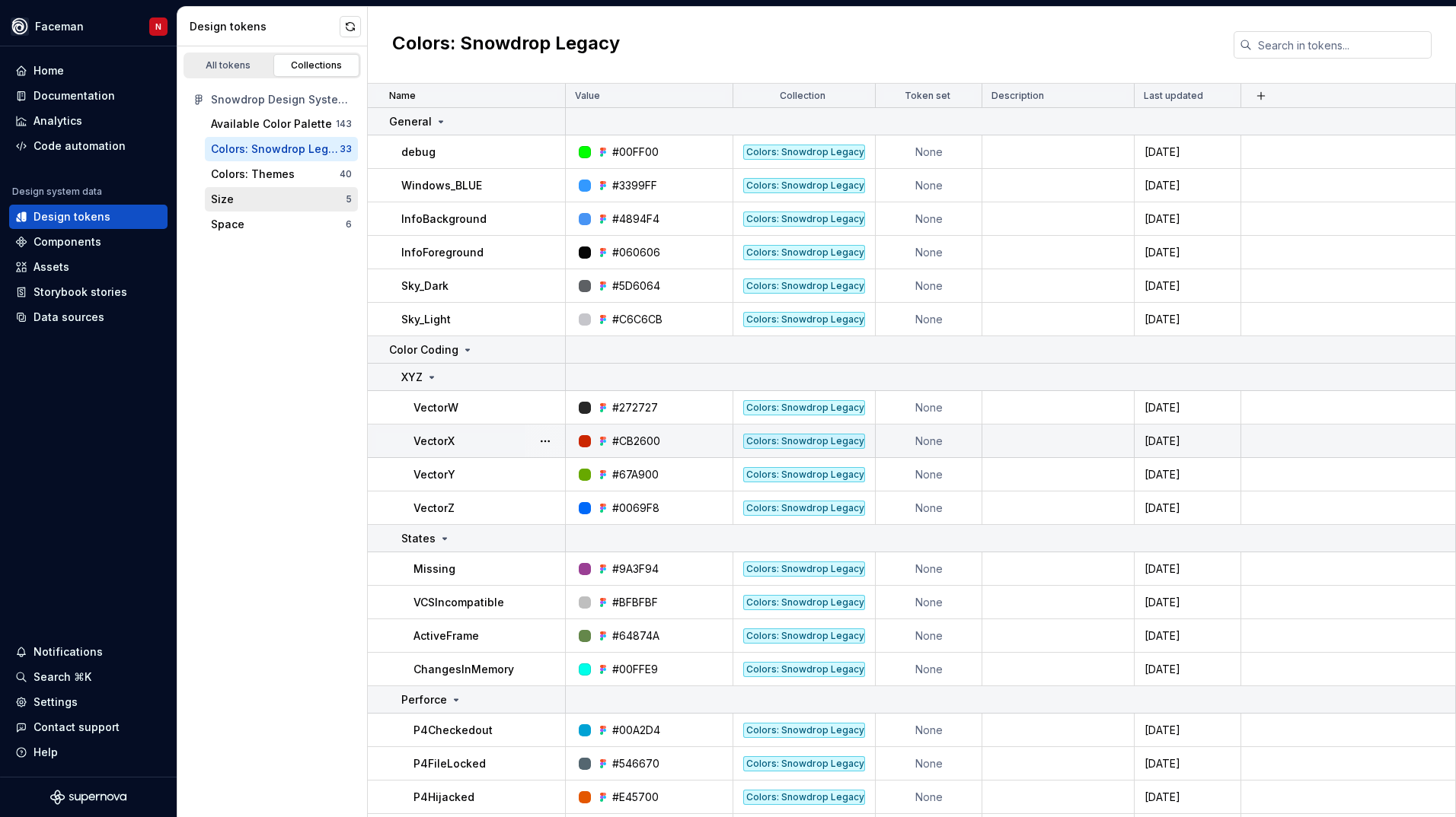
click at [305, 203] on div "Size" at bounding box center [278, 200] width 135 height 15
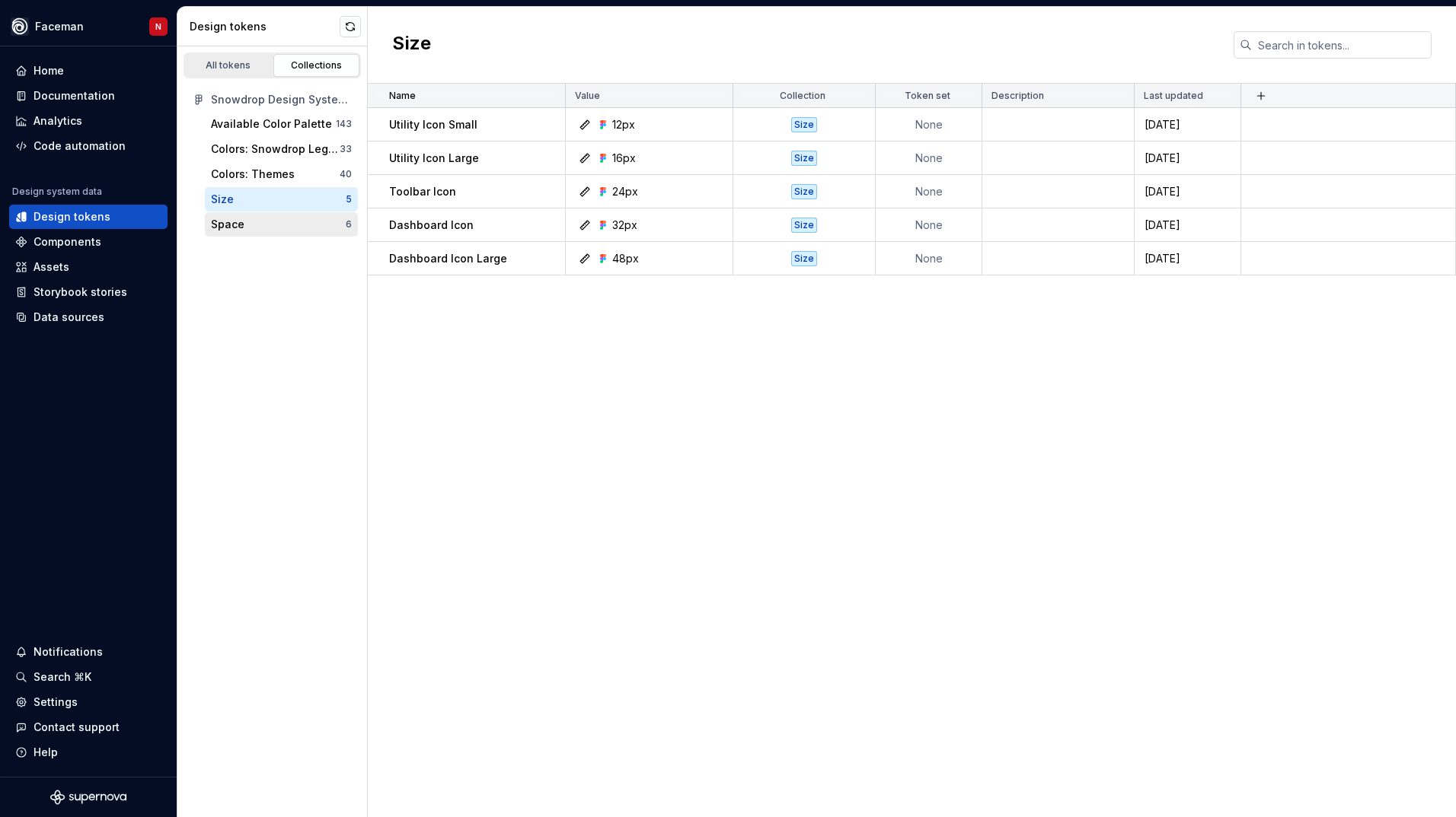
click at [258, 222] on div "Space" at bounding box center [278, 225] width 135 height 15
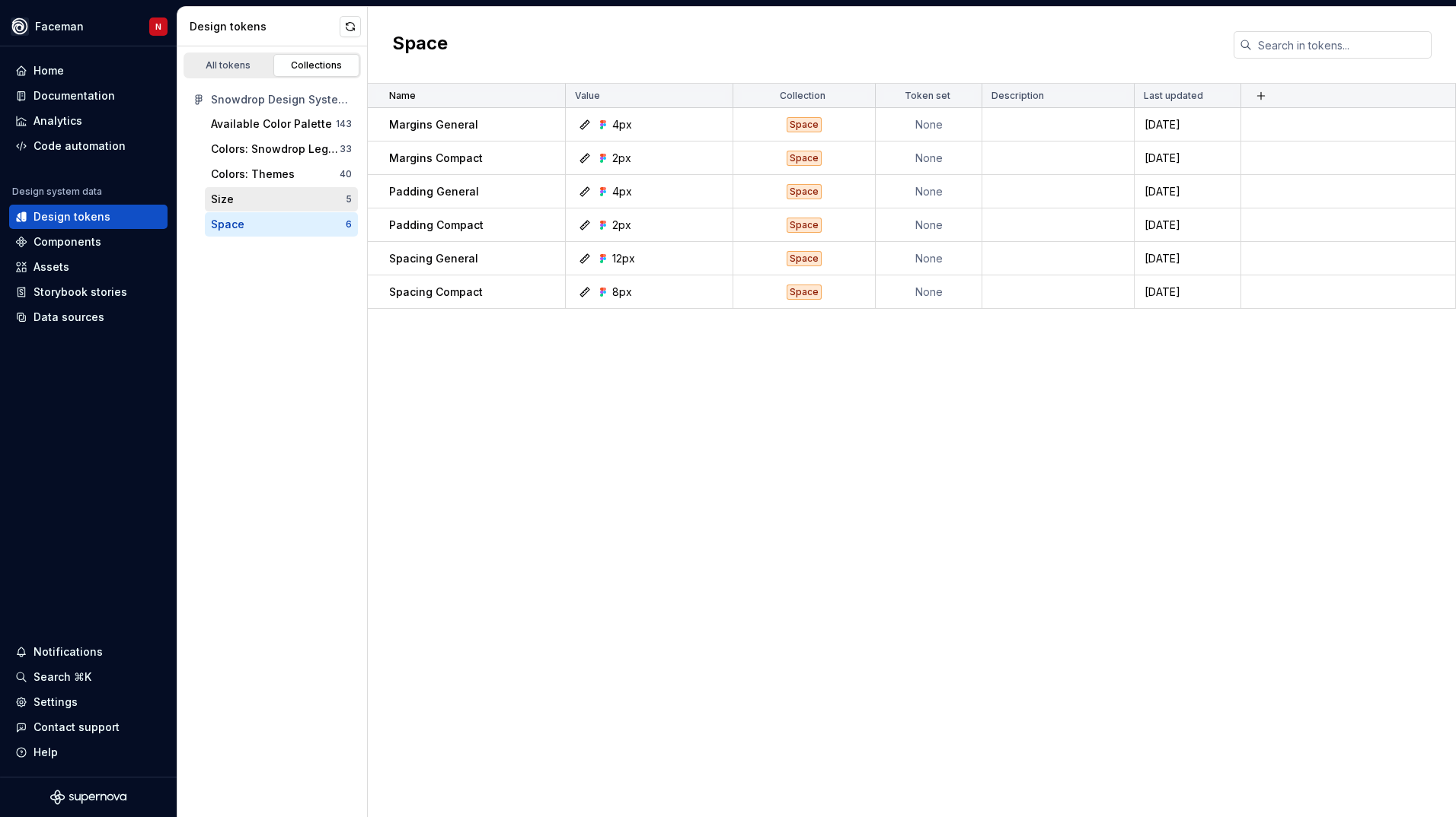
click at [257, 203] on div "Size" at bounding box center [278, 200] width 135 height 15
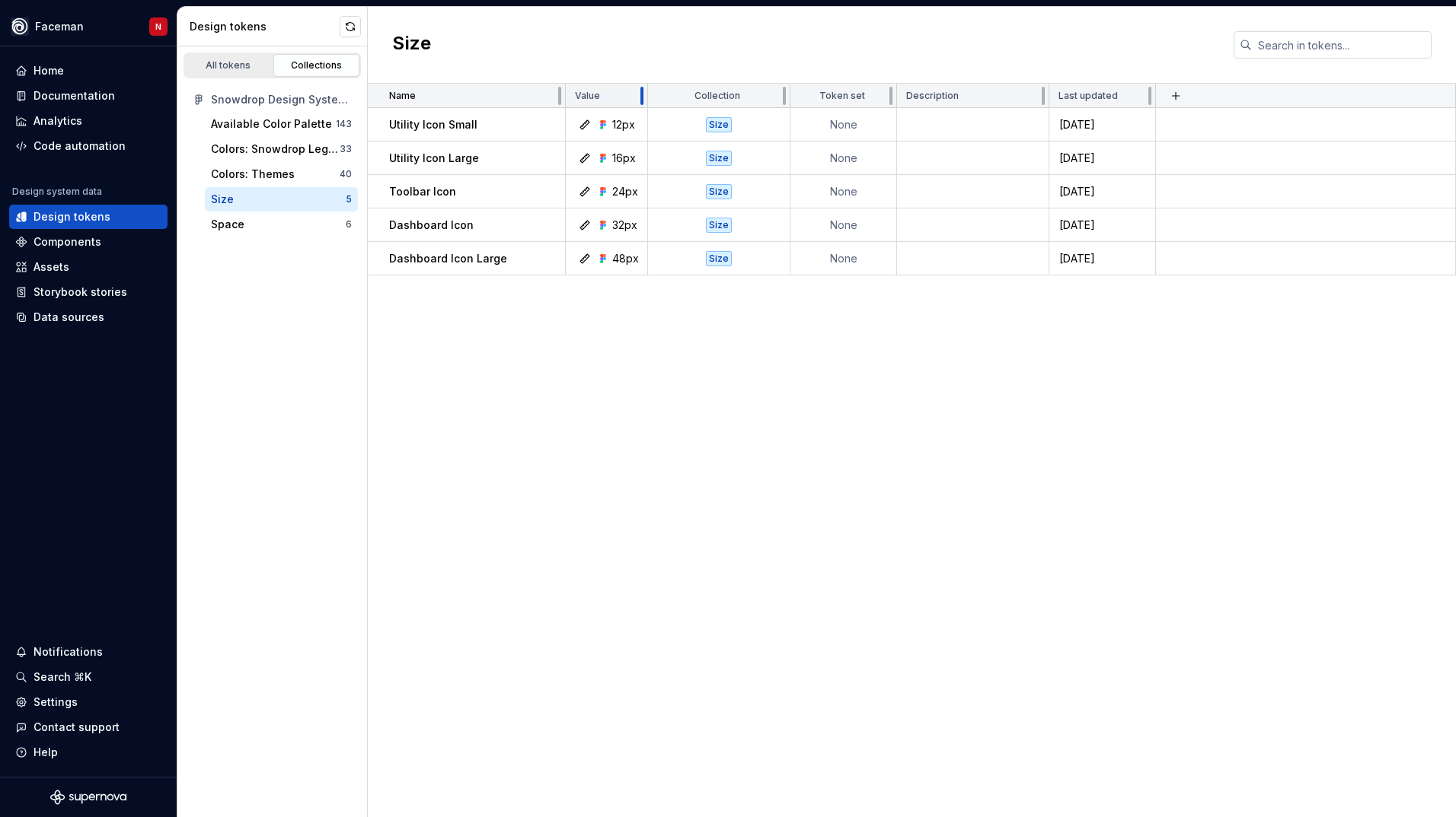
drag, startPoint x: 728, startPoint y: 95, endPoint x: 644, endPoint y: 97, distance: 84.0
click at [643, 97] on div at bounding box center [642, 96] width 3 height 19
drag, startPoint x: 561, startPoint y: 91, endPoint x: 500, endPoint y: 99, distance: 61.5
click at [500, 99] on div "Name" at bounding box center [466, 95] width 198 height 24
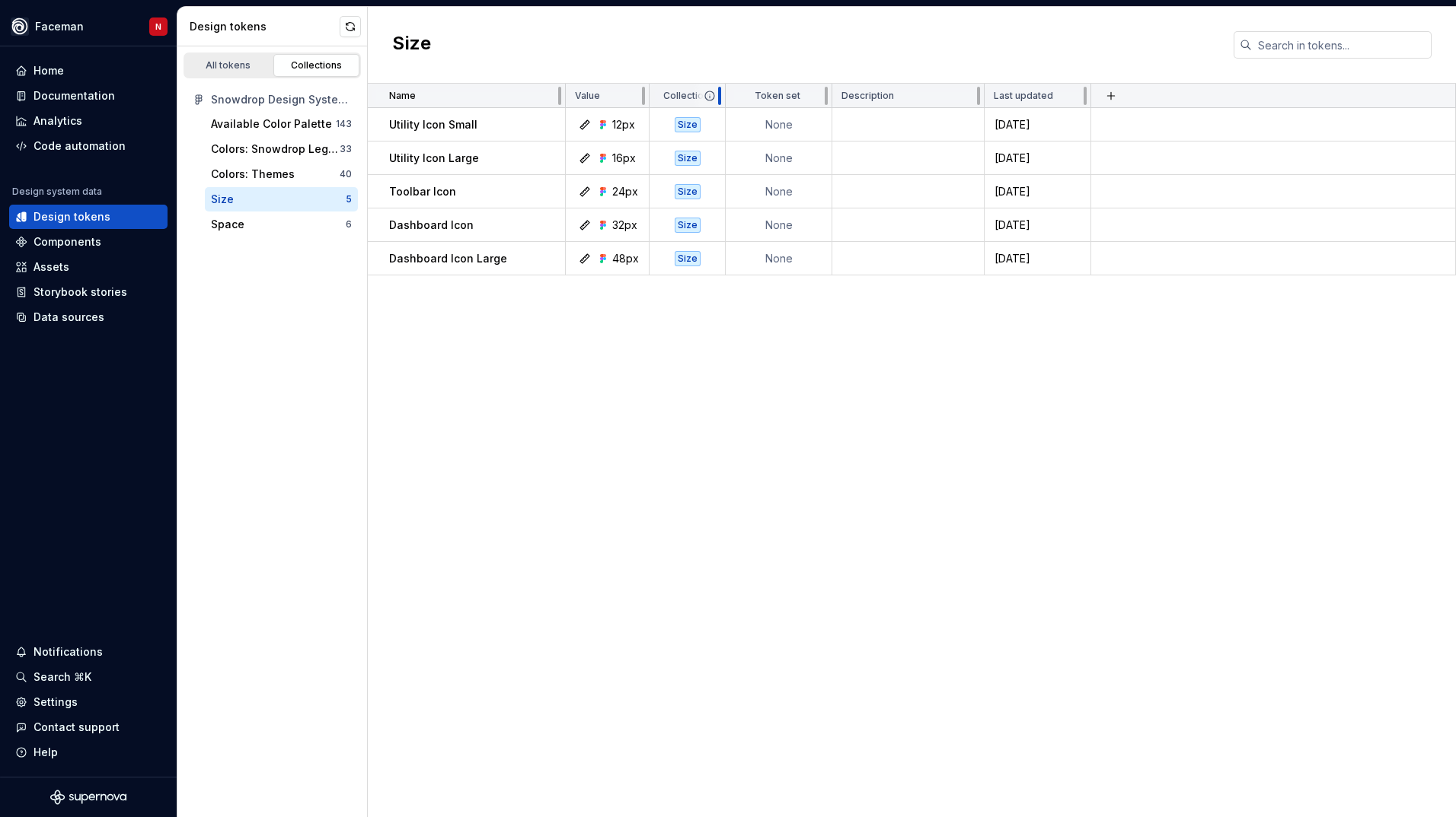
drag, startPoint x: 783, startPoint y: 95, endPoint x: 672, endPoint y: 100, distance: 111.1
click at [769, 357] on div "Name Value Collection Token set Description Last updated Utility Icon Small 12p…" at bounding box center [912, 450] width 1088 height 733
click at [252, 149] on div "Colors: Snowdrop Legacy" at bounding box center [275, 149] width 129 height 15
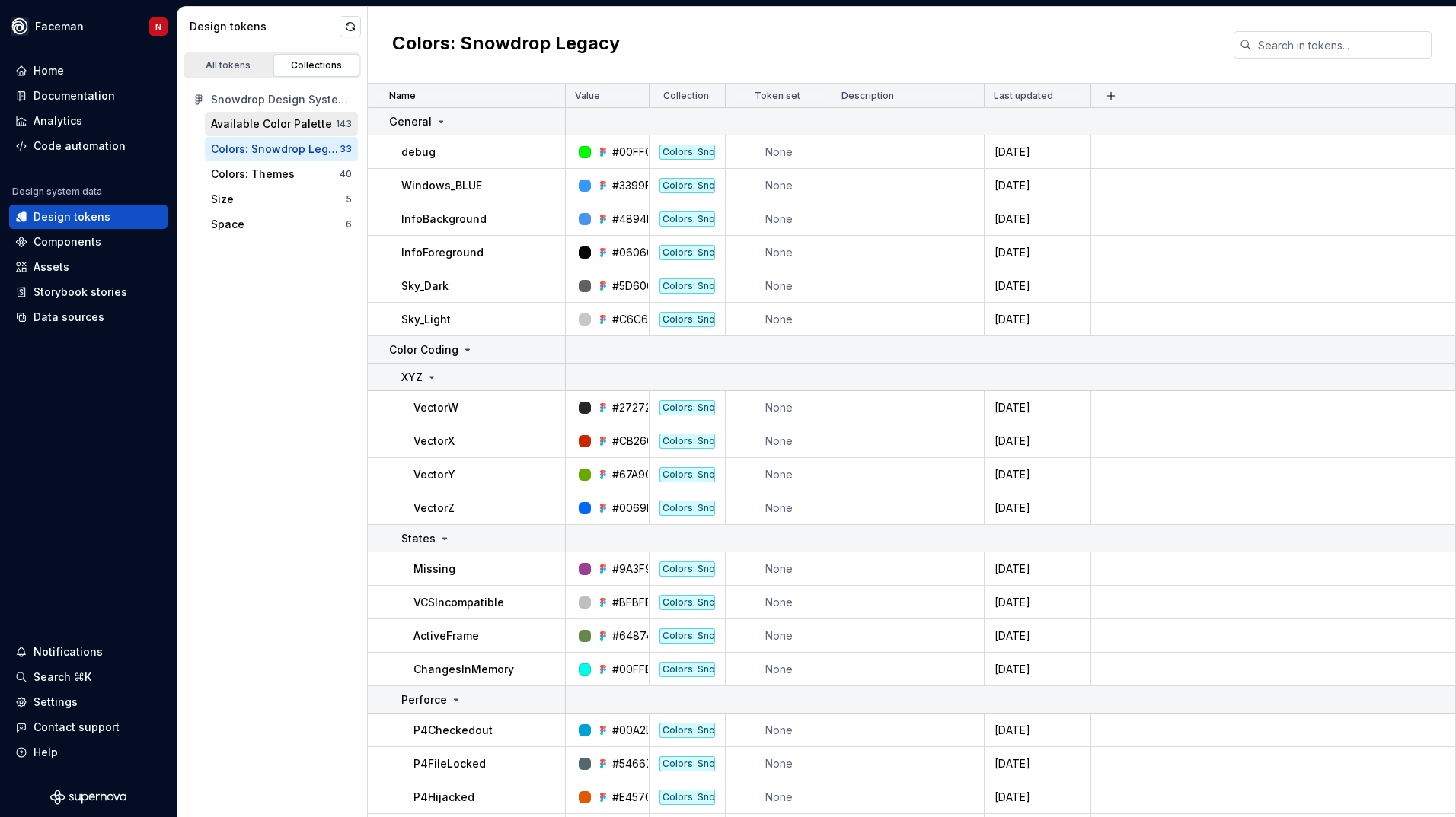
click at [253, 132] on div "Available Color Palette 143" at bounding box center [281, 123] width 153 height 24
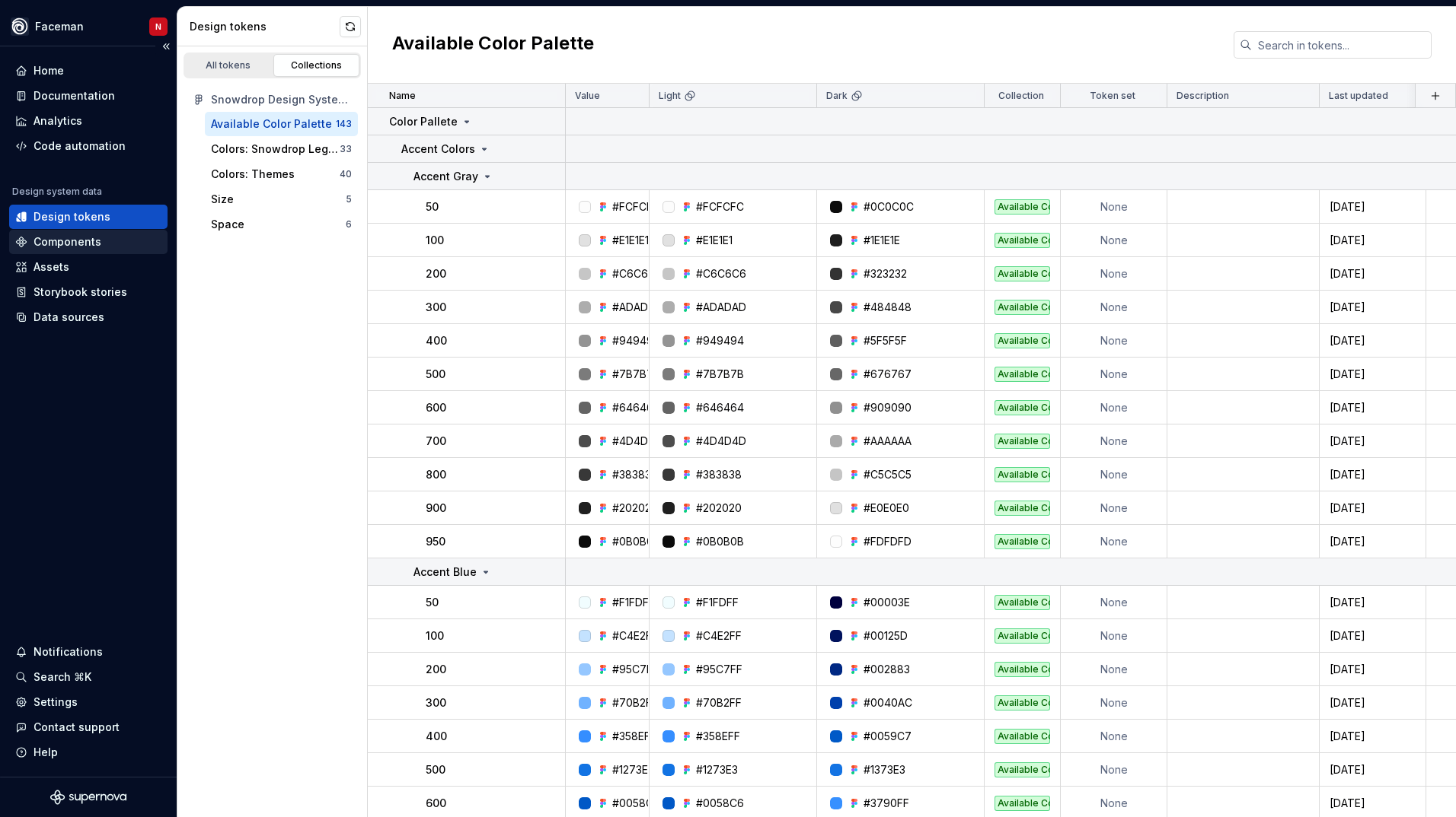
click at [46, 245] on div "Components" at bounding box center [67, 242] width 67 height 15
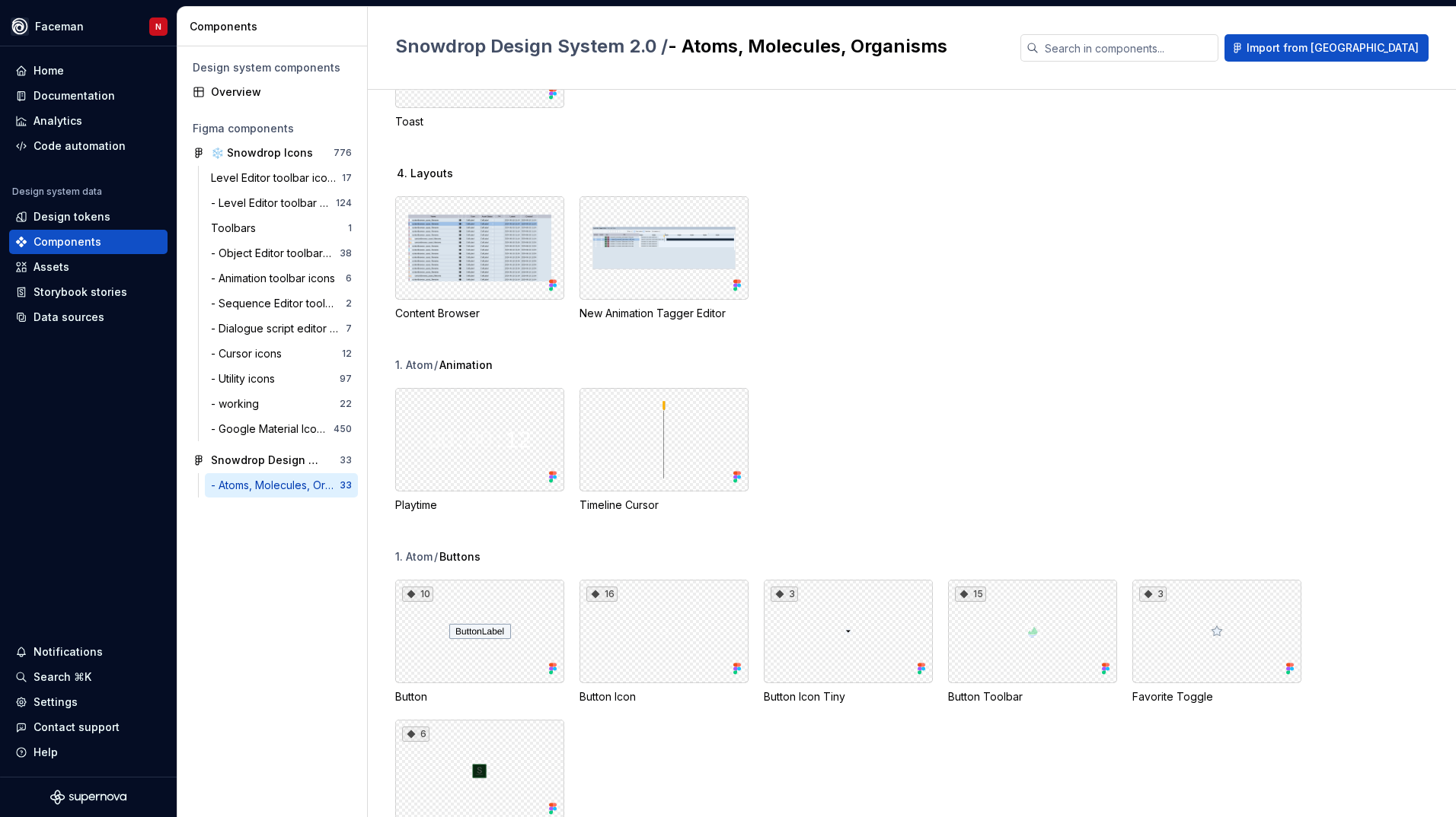
scroll to position [609, 0]
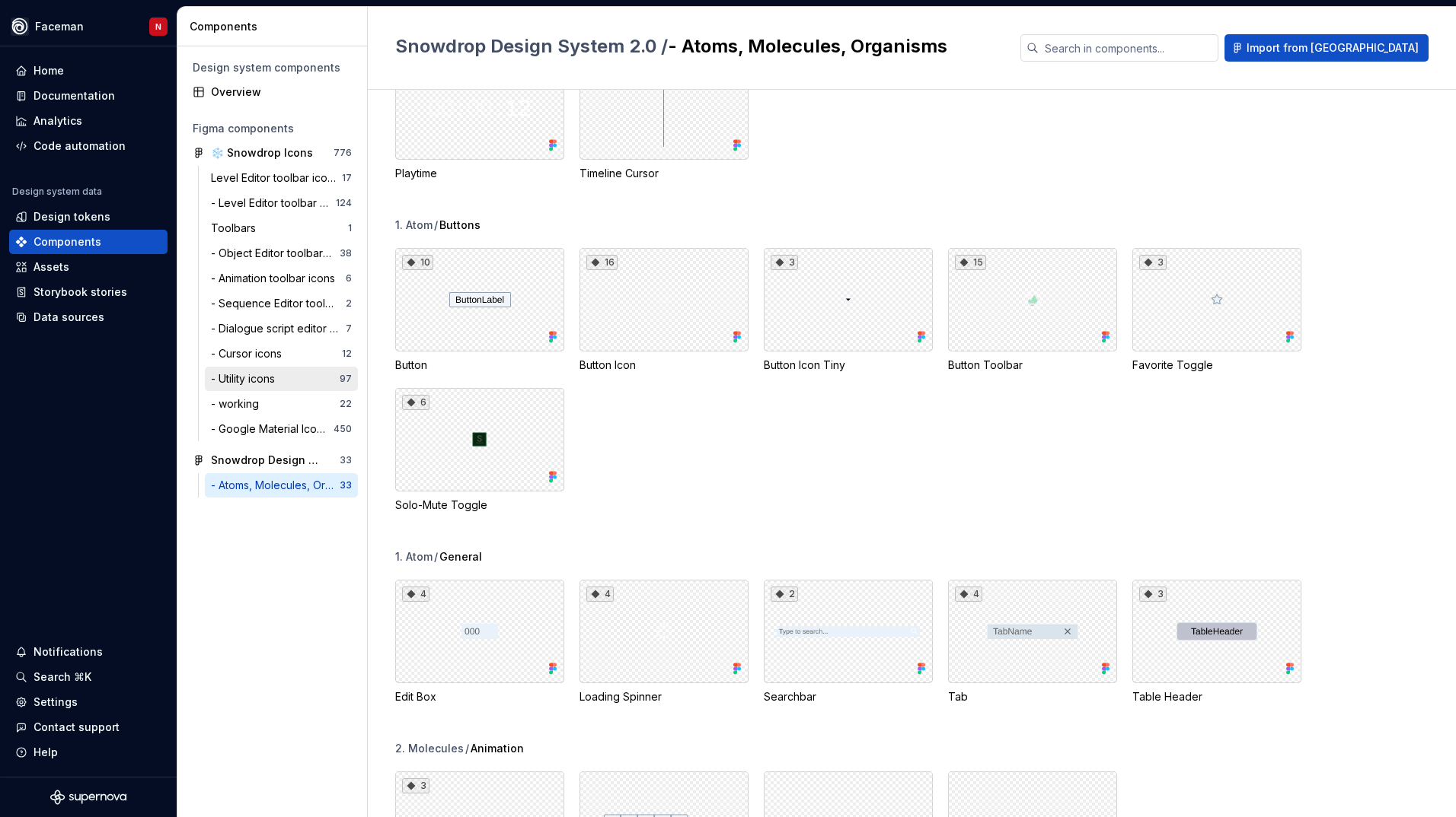
click at [242, 376] on div "- Utility icons" at bounding box center [246, 379] width 70 height 15
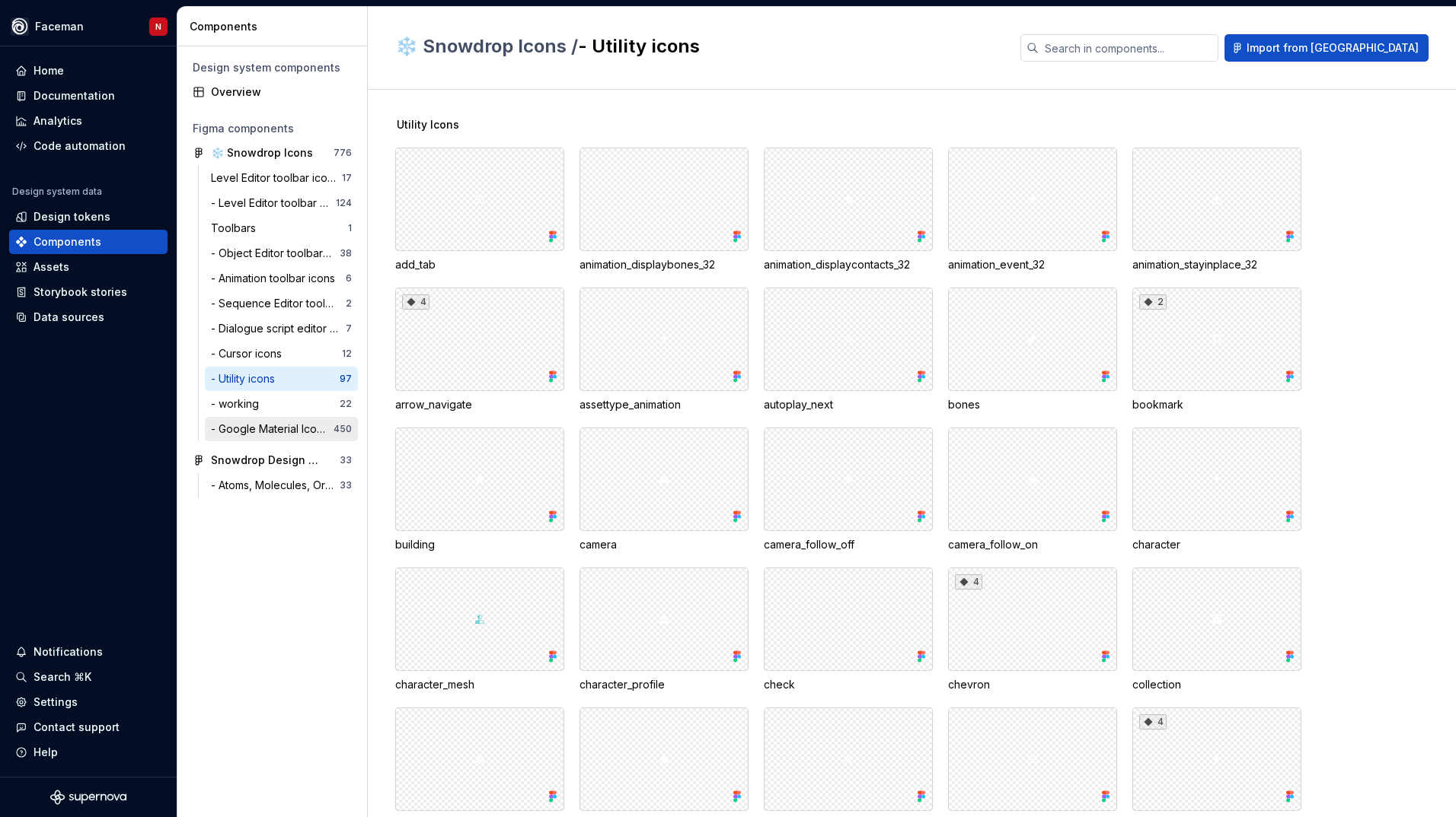
click at [237, 435] on div "- Google Material Icons (Icon Browser)" at bounding box center [272, 429] width 122 height 15
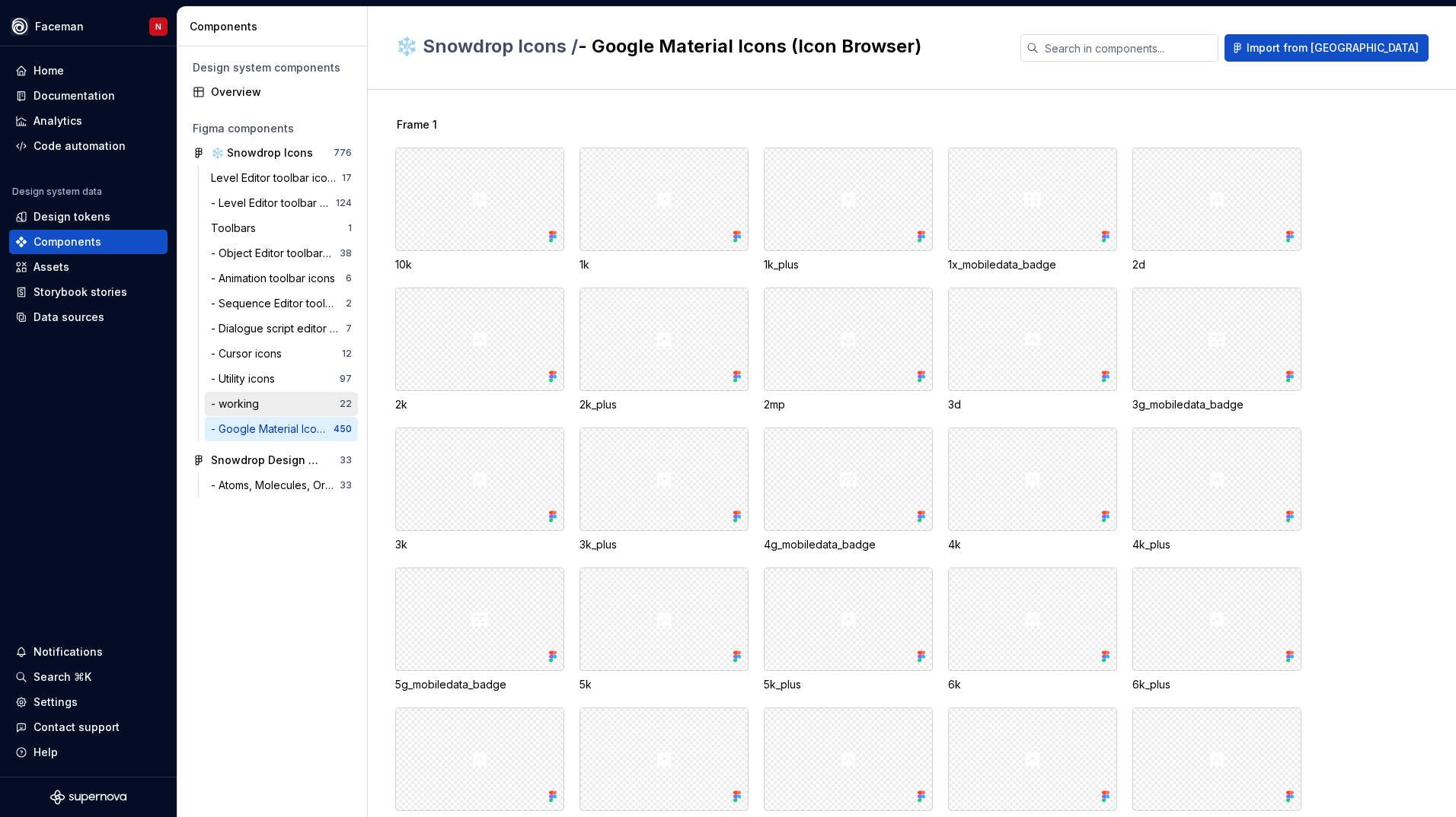
click at [238, 403] on div "- working" at bounding box center [238, 404] width 54 height 15
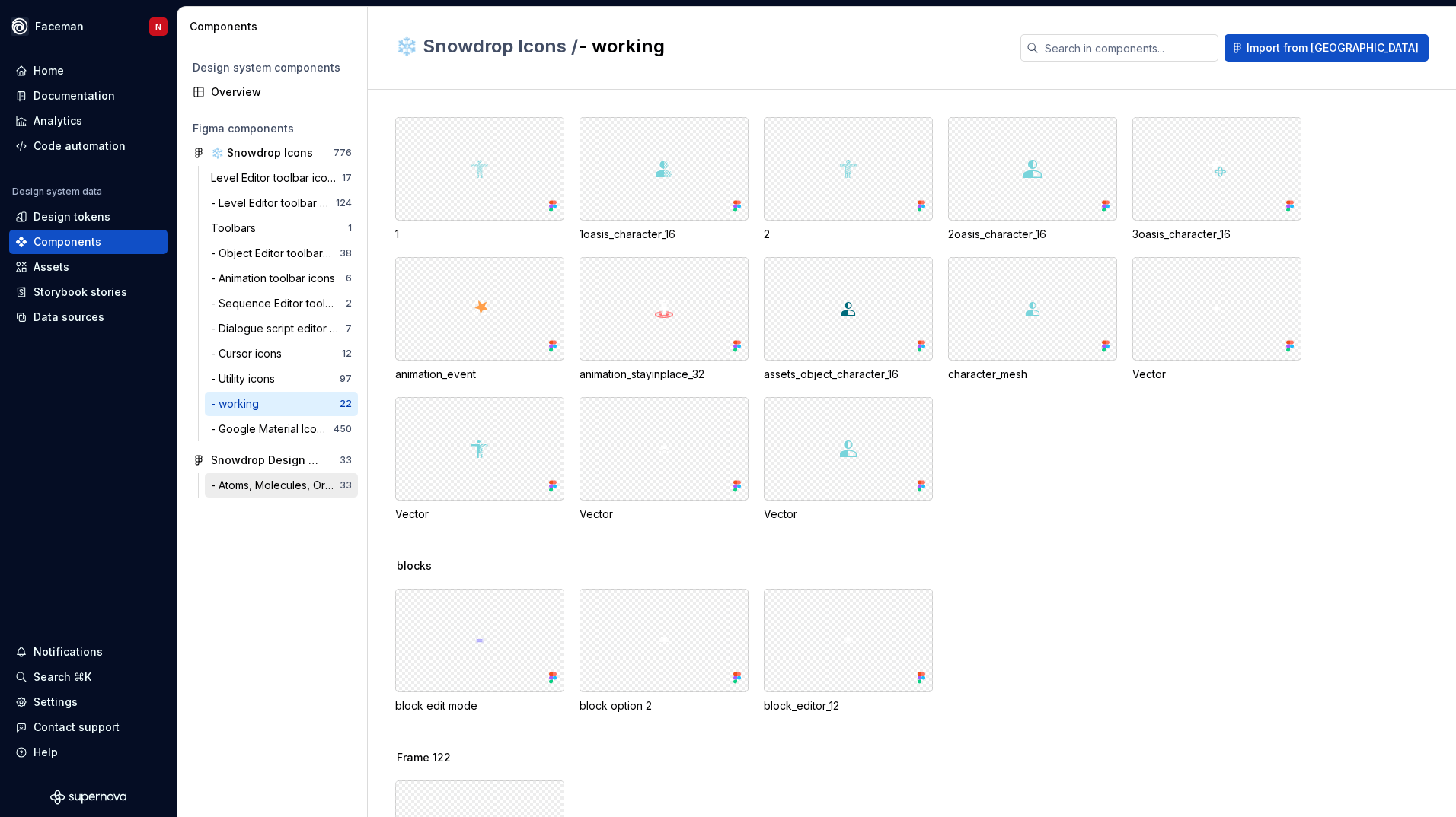
click at [277, 494] on div "- Atoms, Molecules, Organisms 33" at bounding box center [281, 485] width 153 height 24
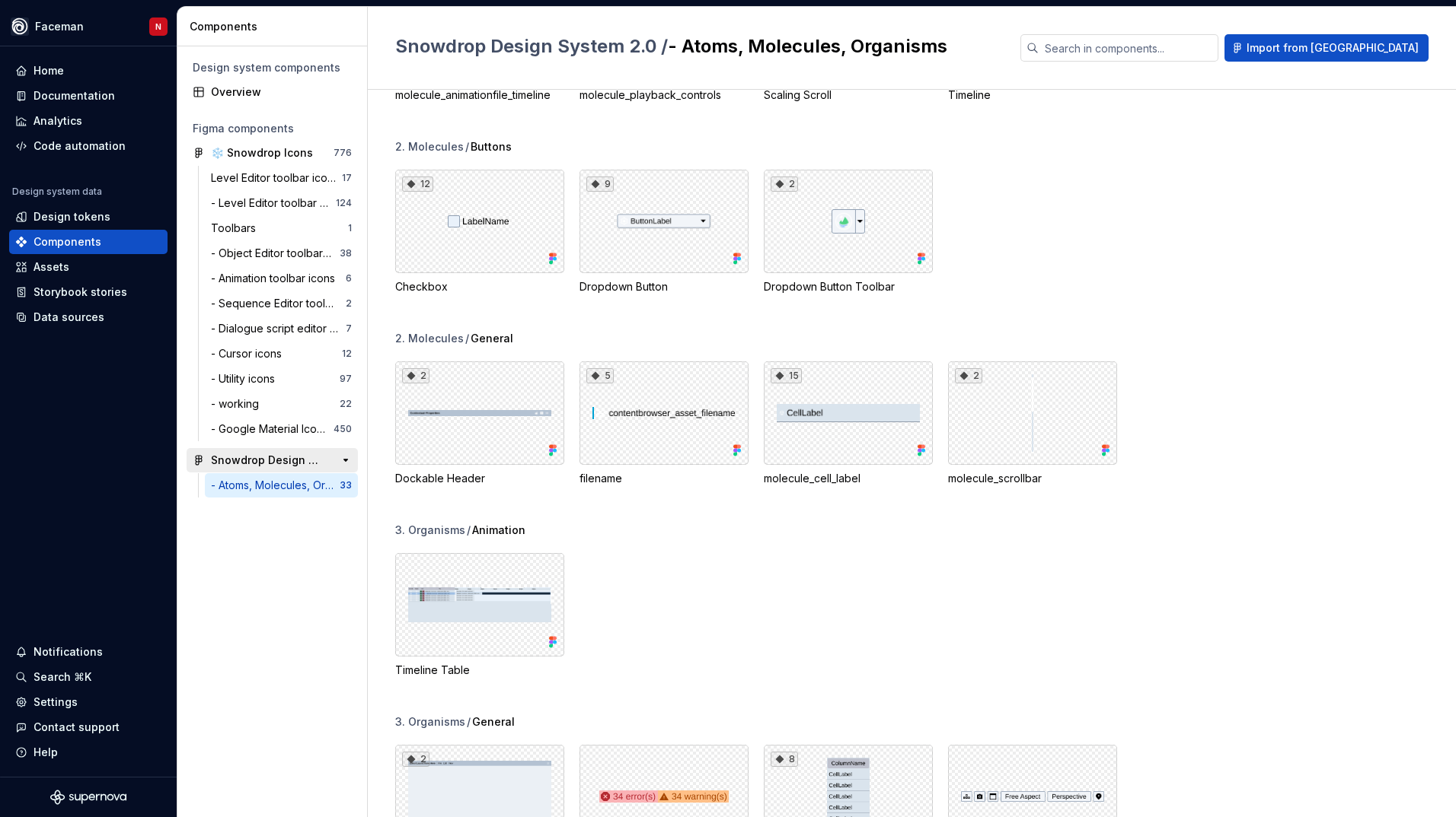
scroll to position [1263, 0]
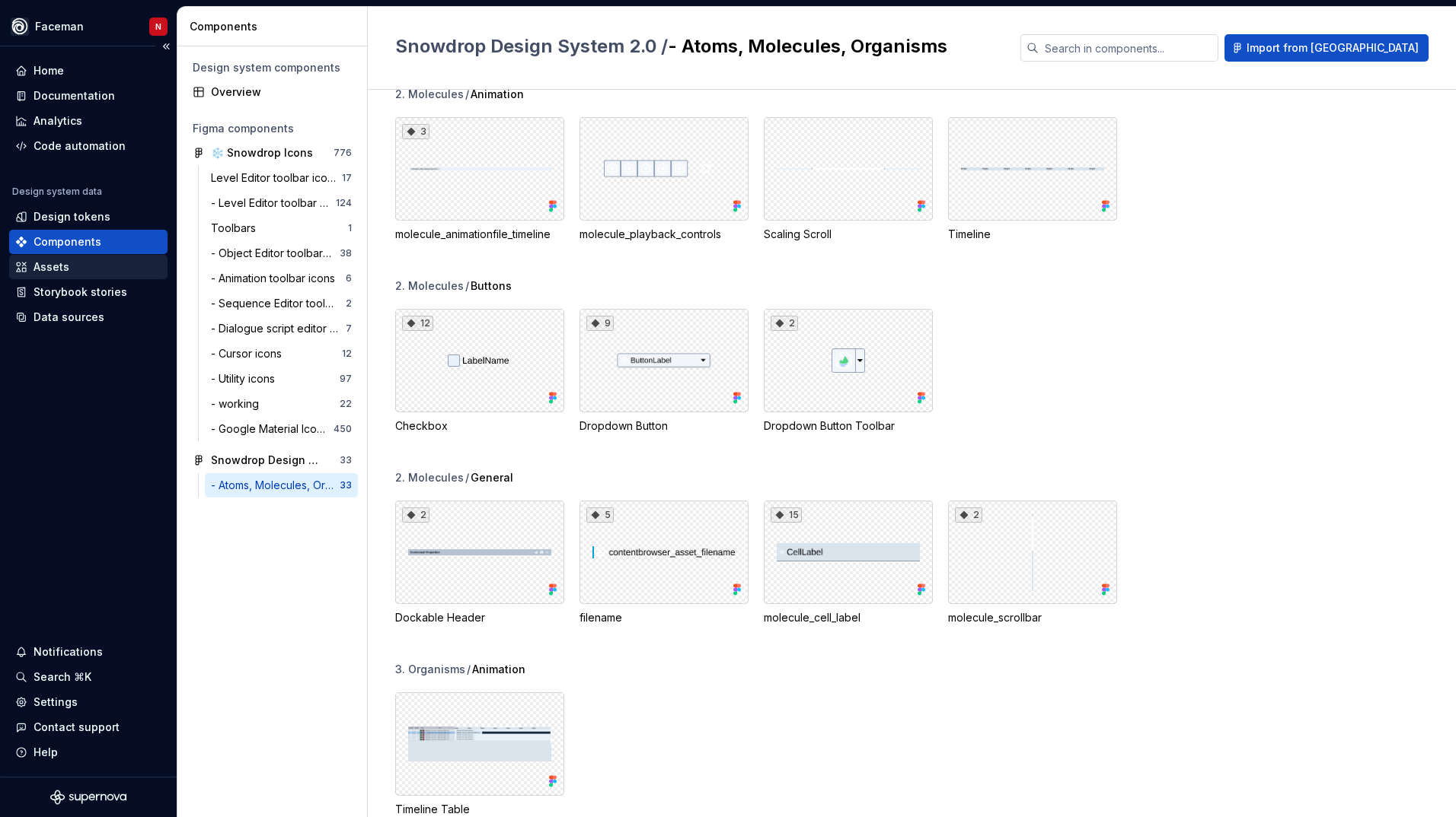
click at [55, 274] on div "Assets" at bounding box center [51, 267] width 36 height 15
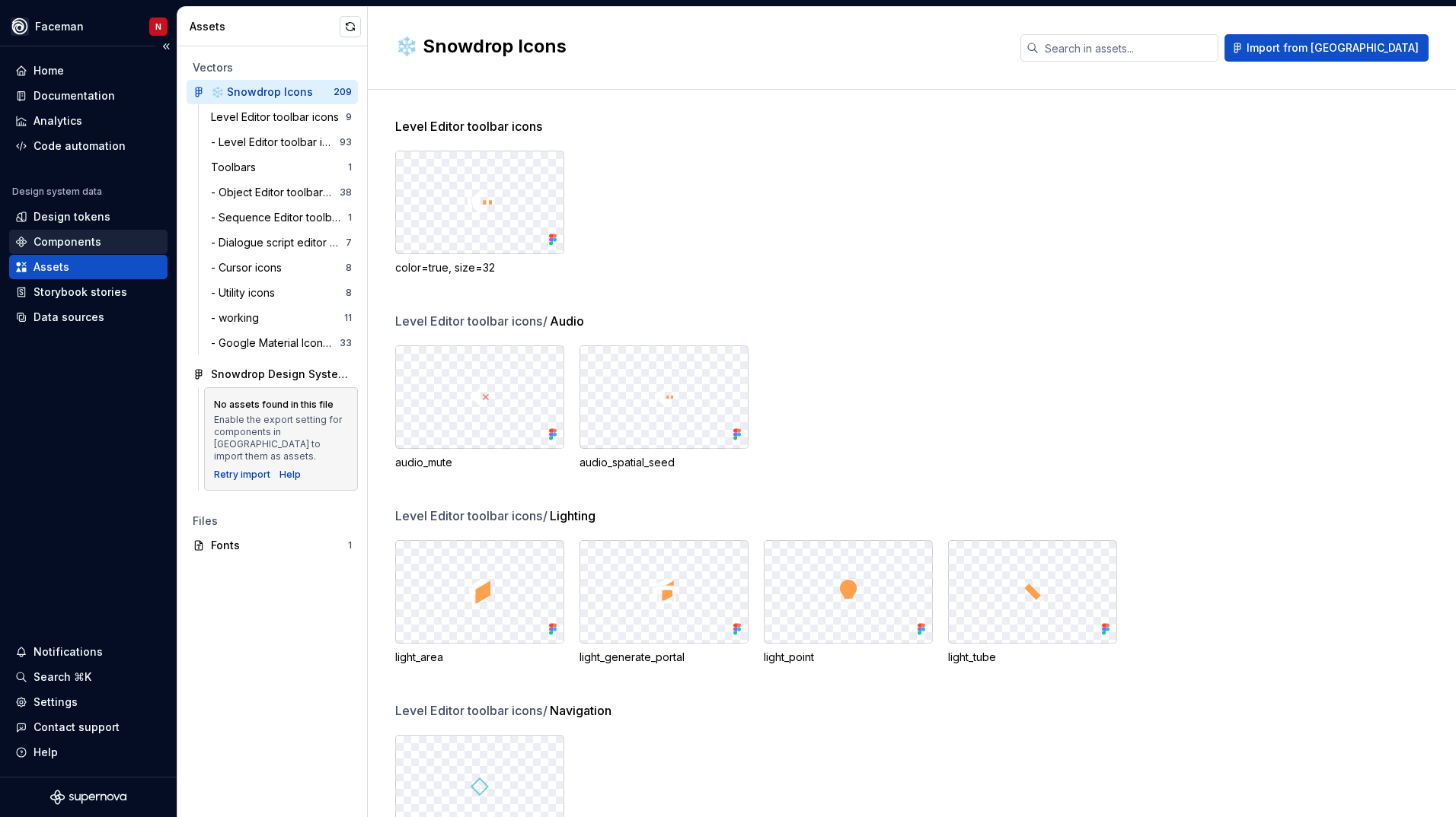
click at [164, 248] on div "Components" at bounding box center [88, 242] width 158 height 24
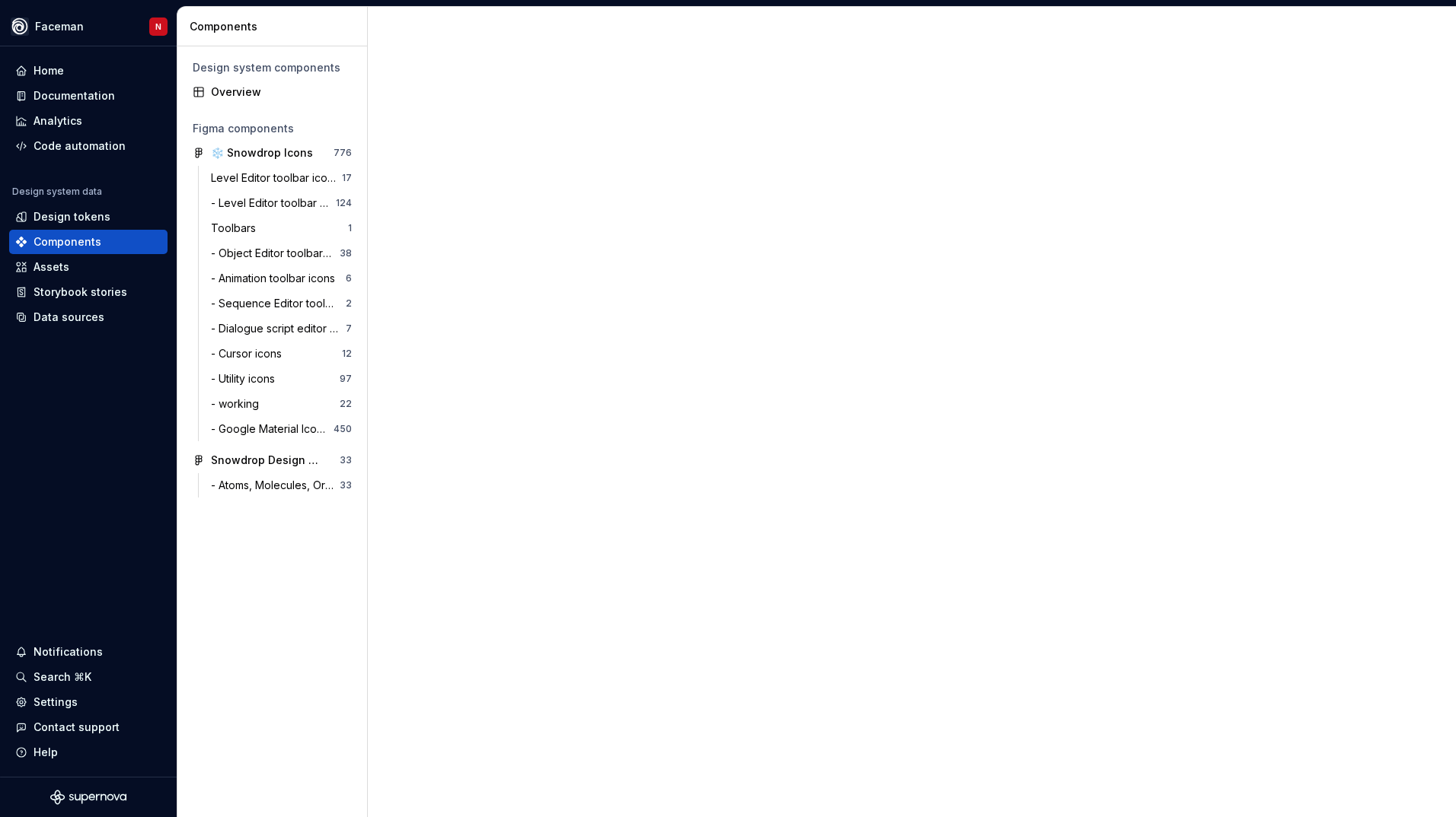
click at [270, 236] on div "Toolbars 1" at bounding box center [281, 228] width 153 height 24
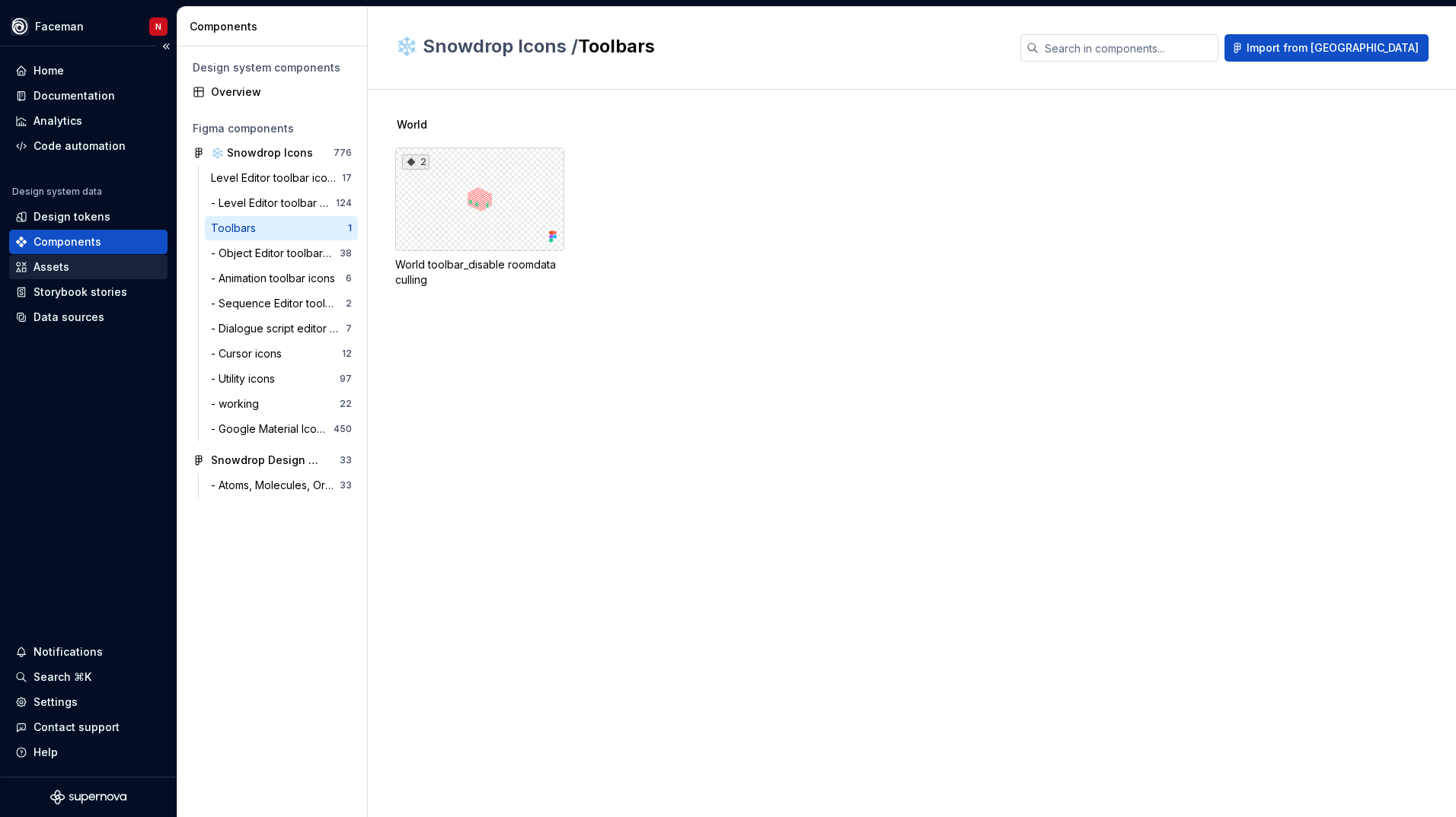
click at [67, 263] on div "Assets" at bounding box center [51, 267] width 36 height 15
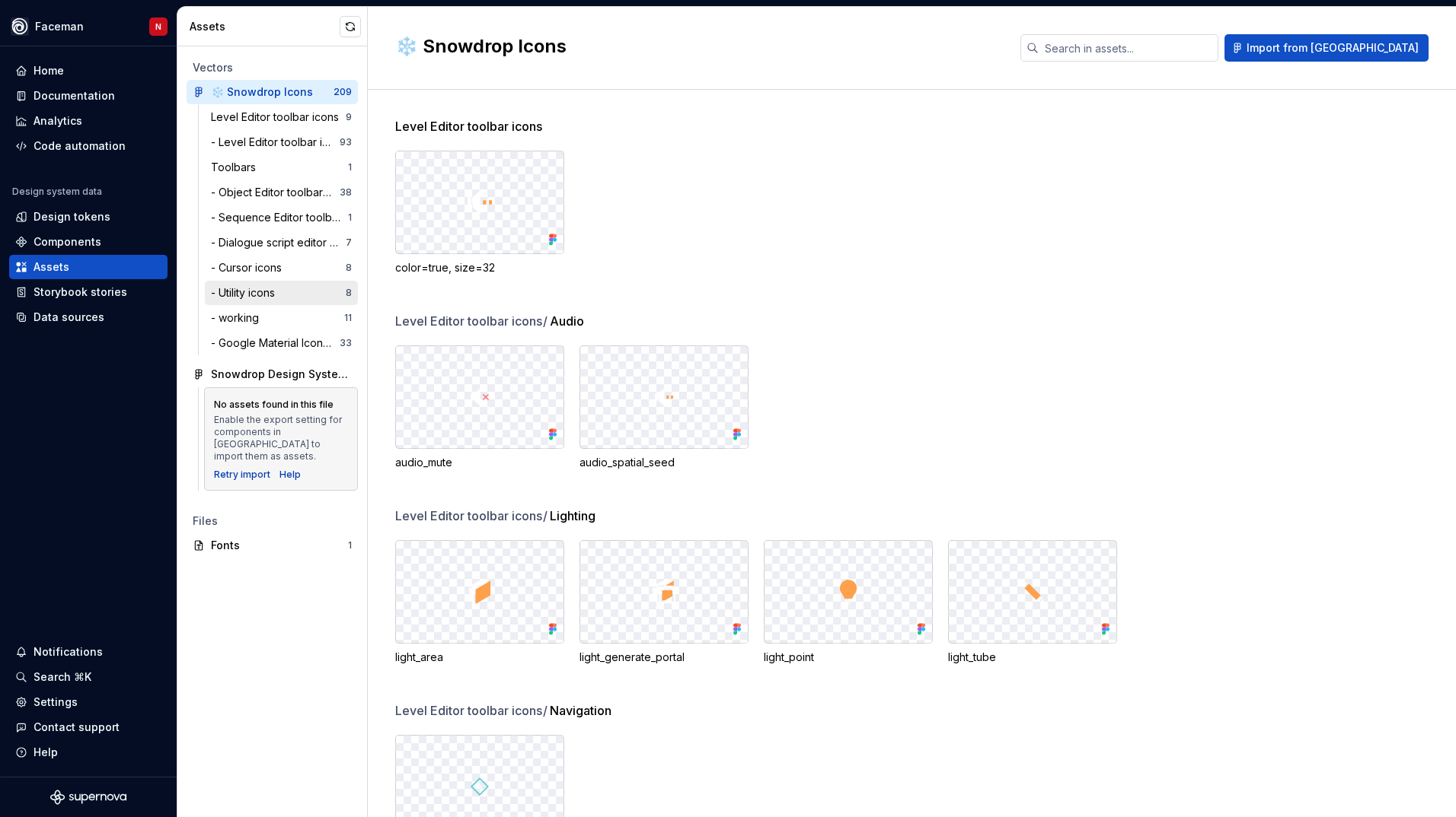
click at [260, 304] on div "- Utility icons 8" at bounding box center [281, 293] width 153 height 24
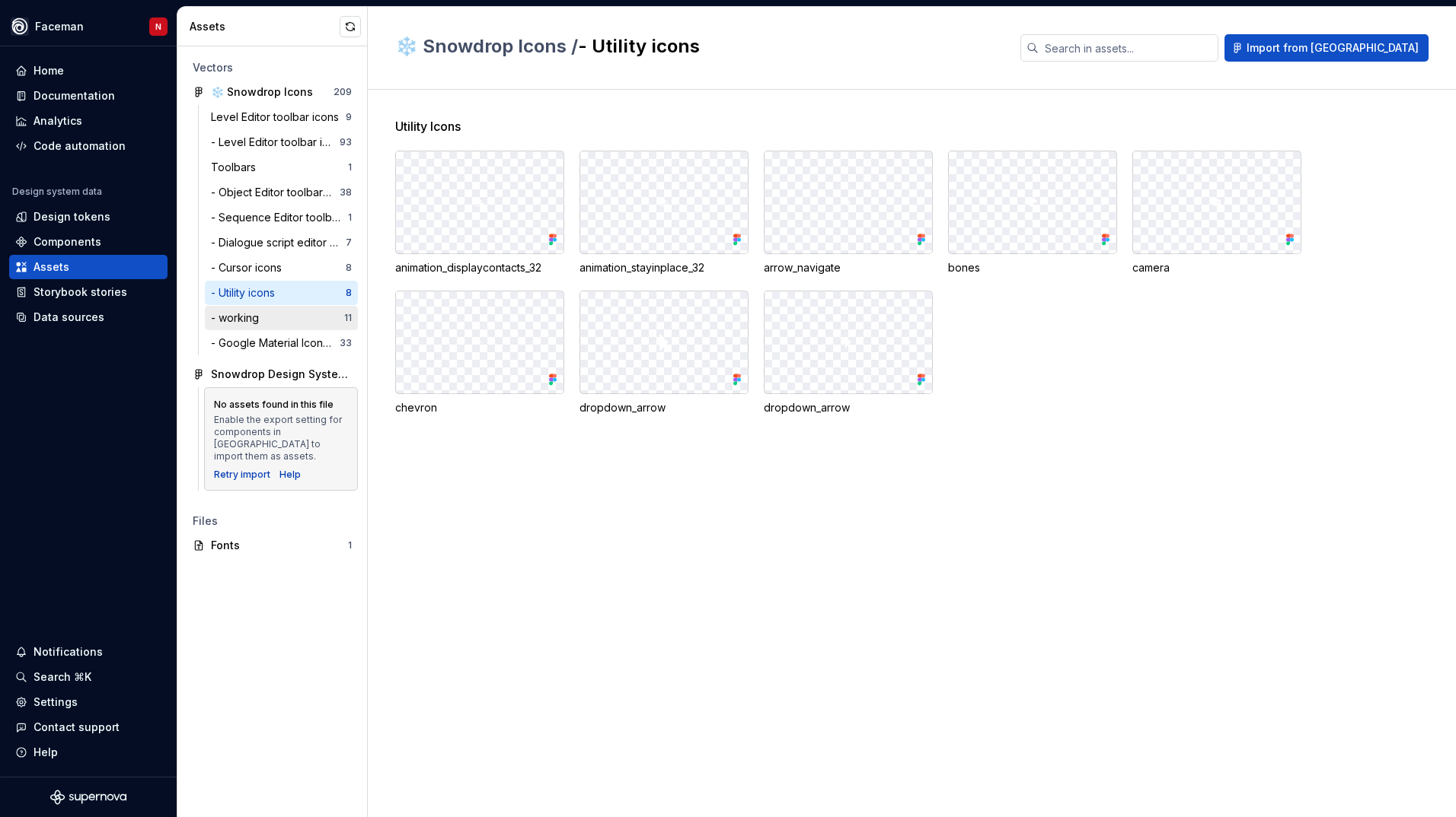
click at [251, 322] on div "- working" at bounding box center [238, 318] width 54 height 15
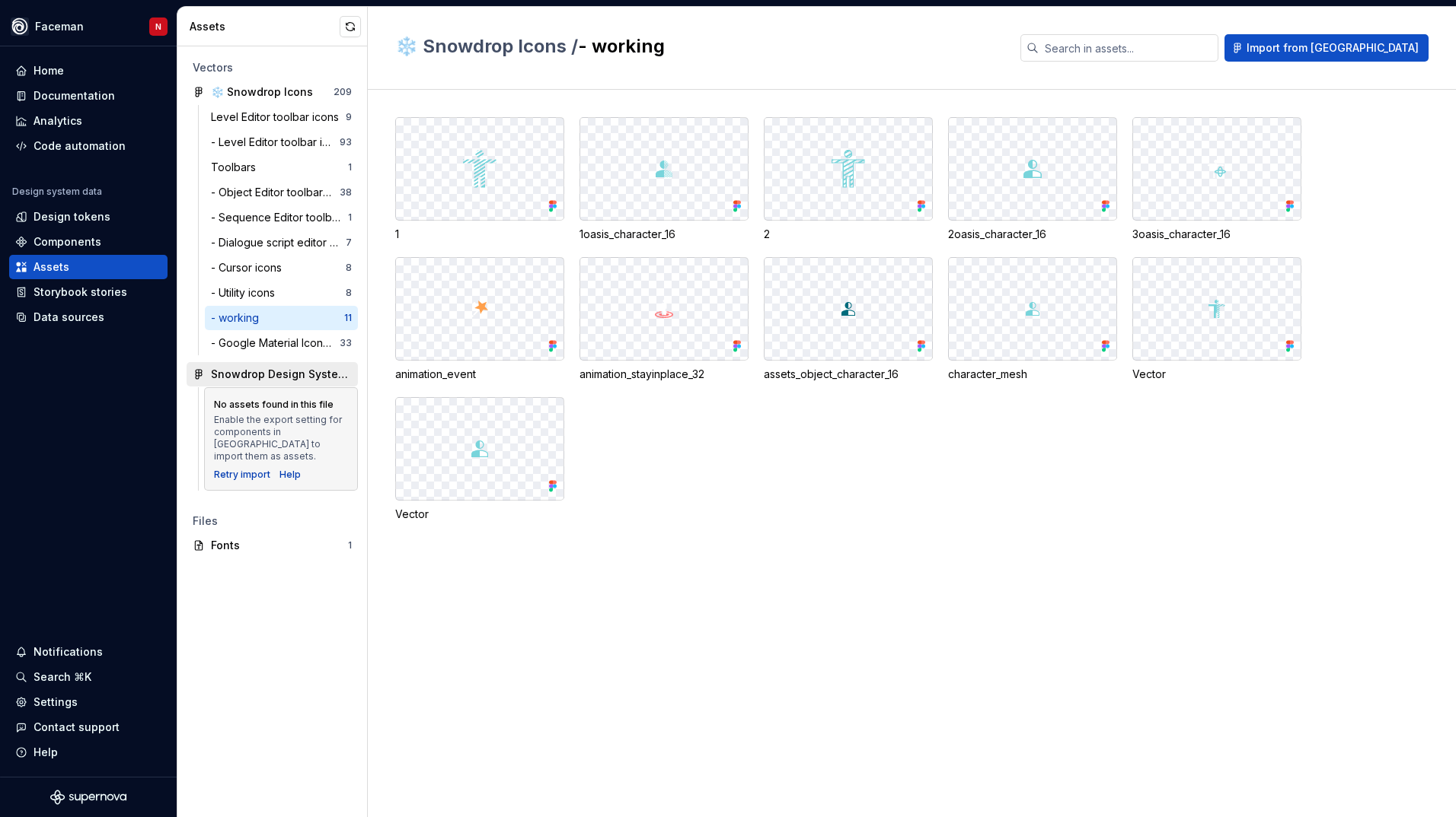
click at [239, 373] on div "Snowdrop Design System 2.0" at bounding box center [281, 375] width 141 height 15
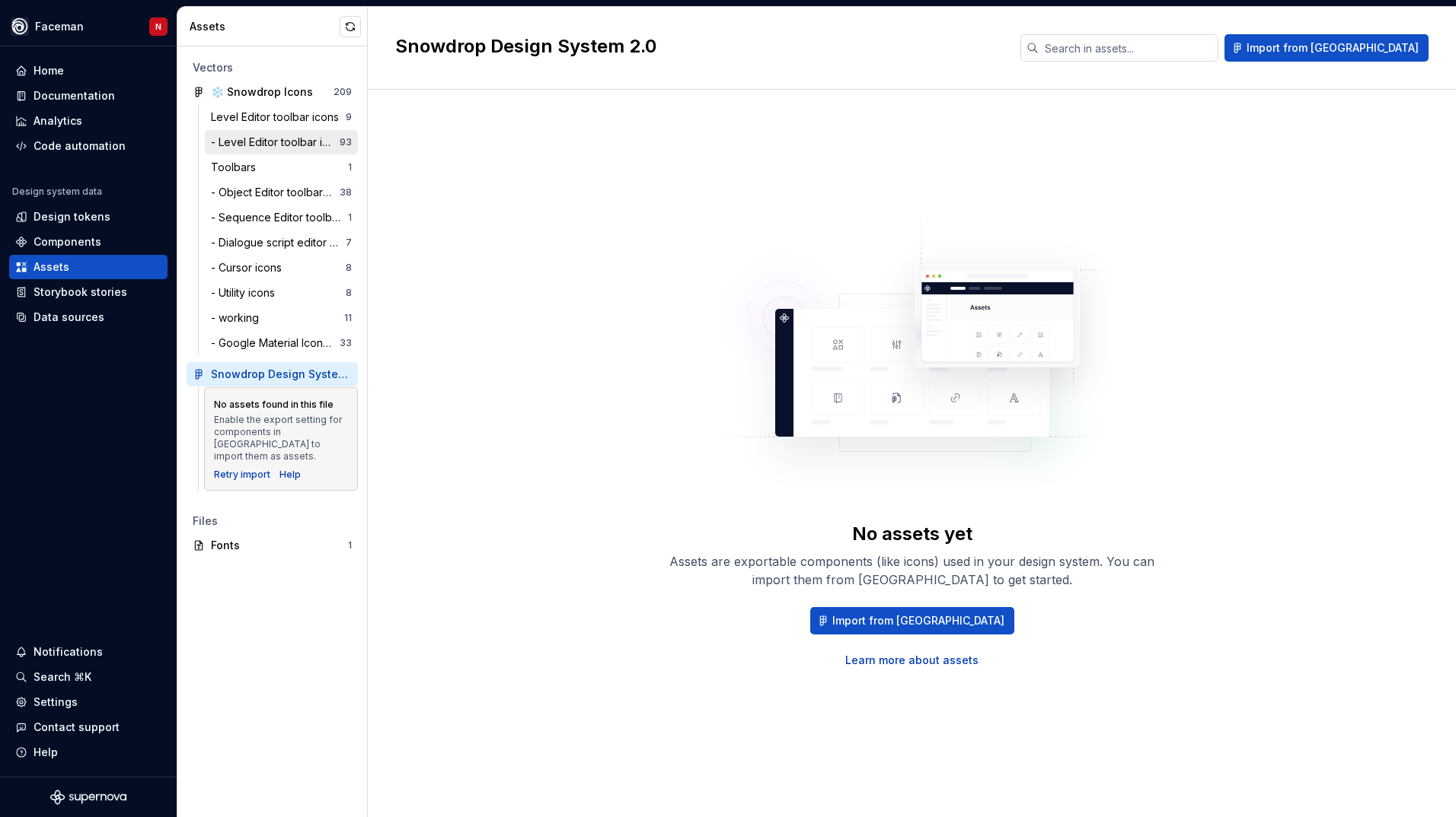
click at [265, 154] on div "- Level Editor toolbar icons 93" at bounding box center [281, 142] width 153 height 24
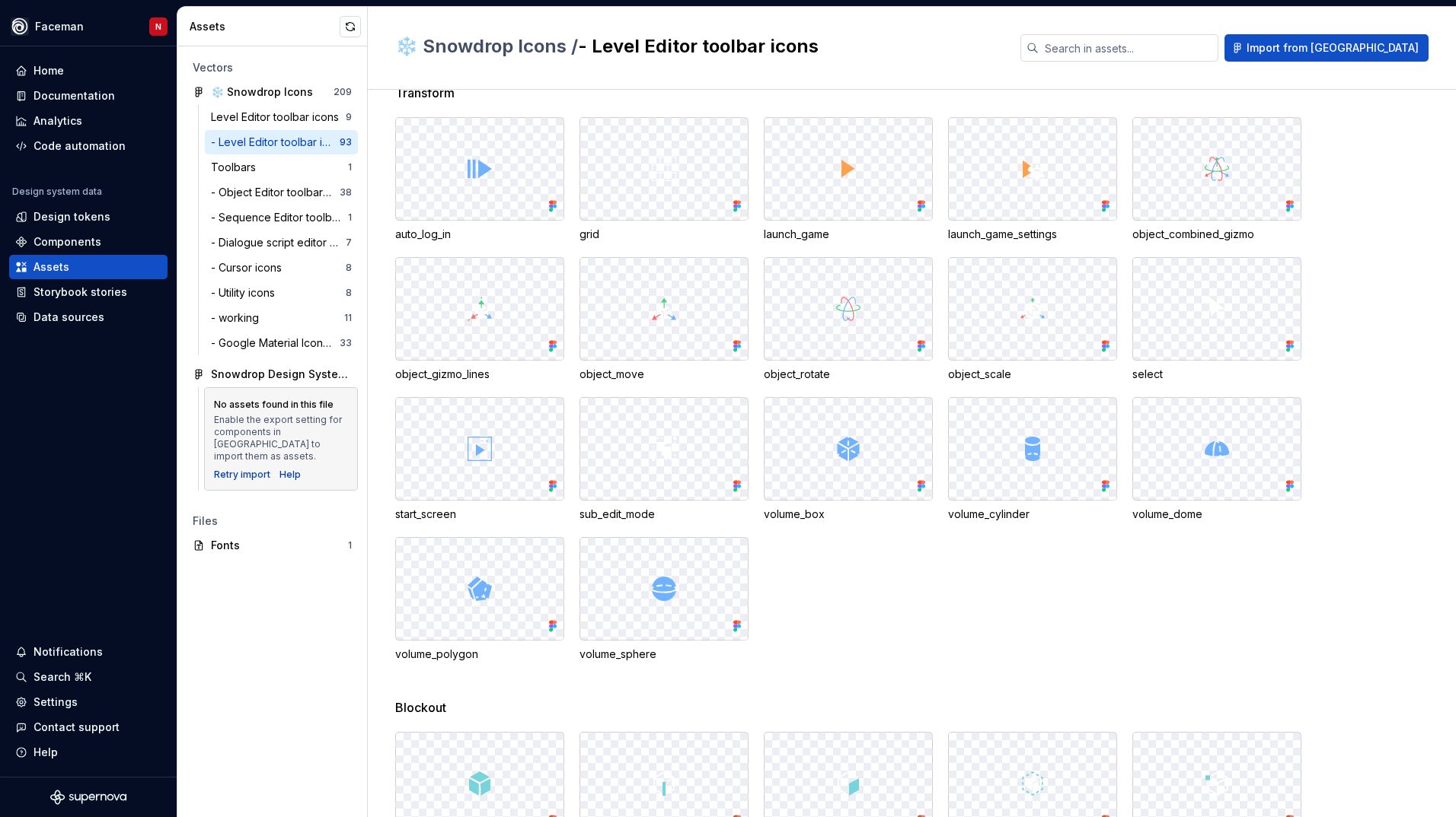
scroll to position [153, 0]
